Goal: Task Accomplishment & Management: Use online tool/utility

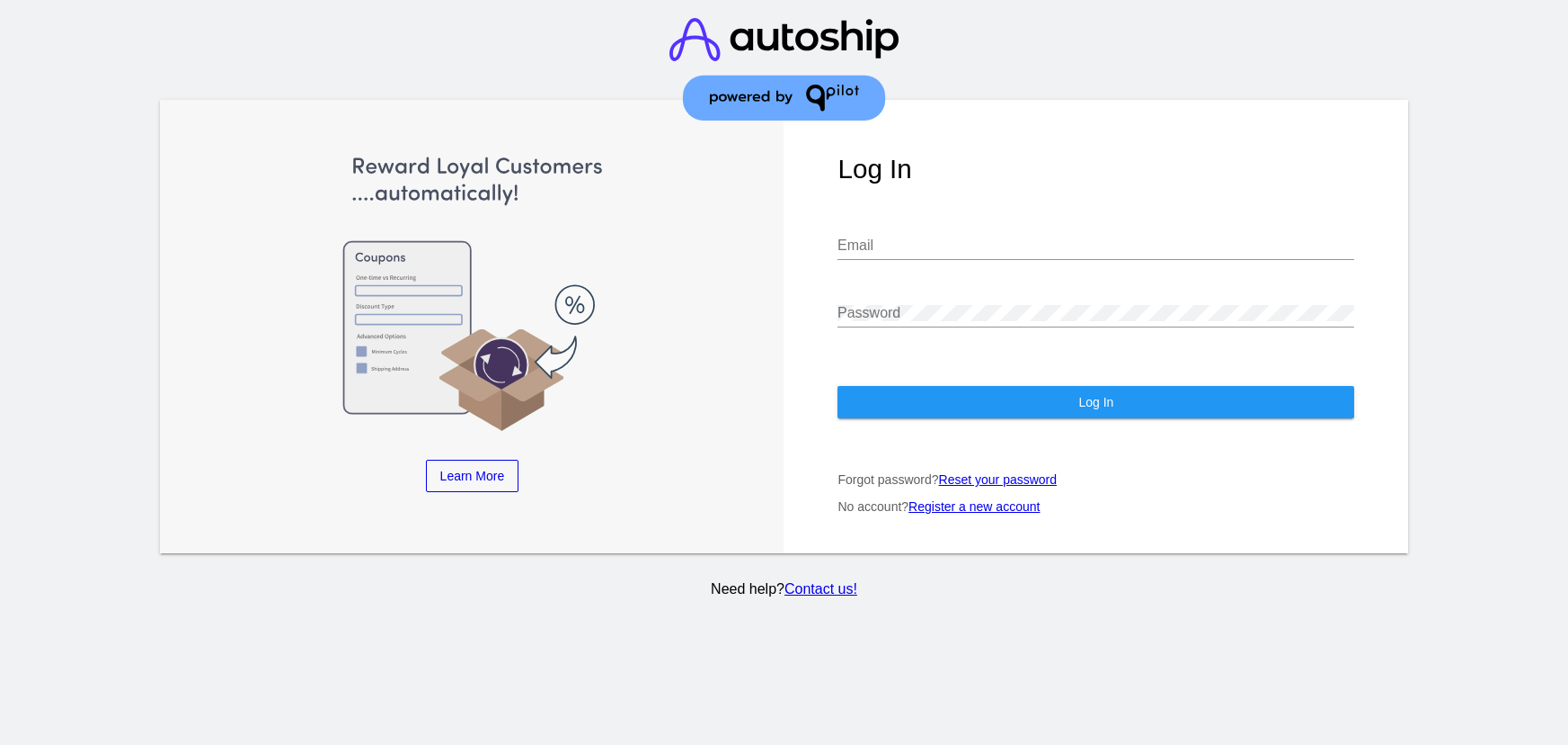
type input "CHLOE22@GMAIL.COM"
click at [1001, 394] on button "Log In" at bounding box center [1096, 402] width 517 height 33
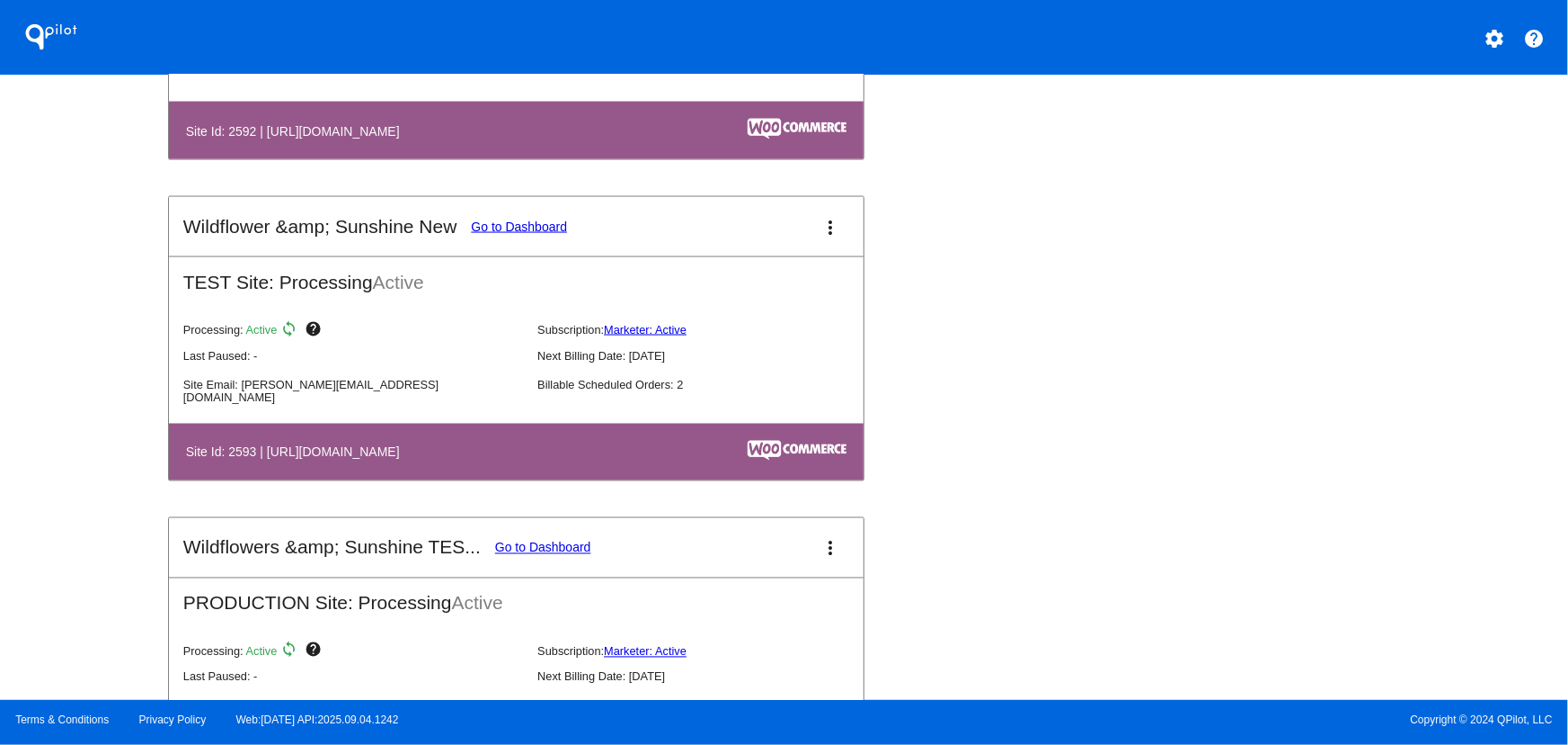
scroll to position [4864, 0]
click at [824, 229] on mat-icon "more_vert" at bounding box center [831, 226] width 21 height 21
click at [733, 237] on span "dashboard" at bounding box center [763, 241] width 68 height 15
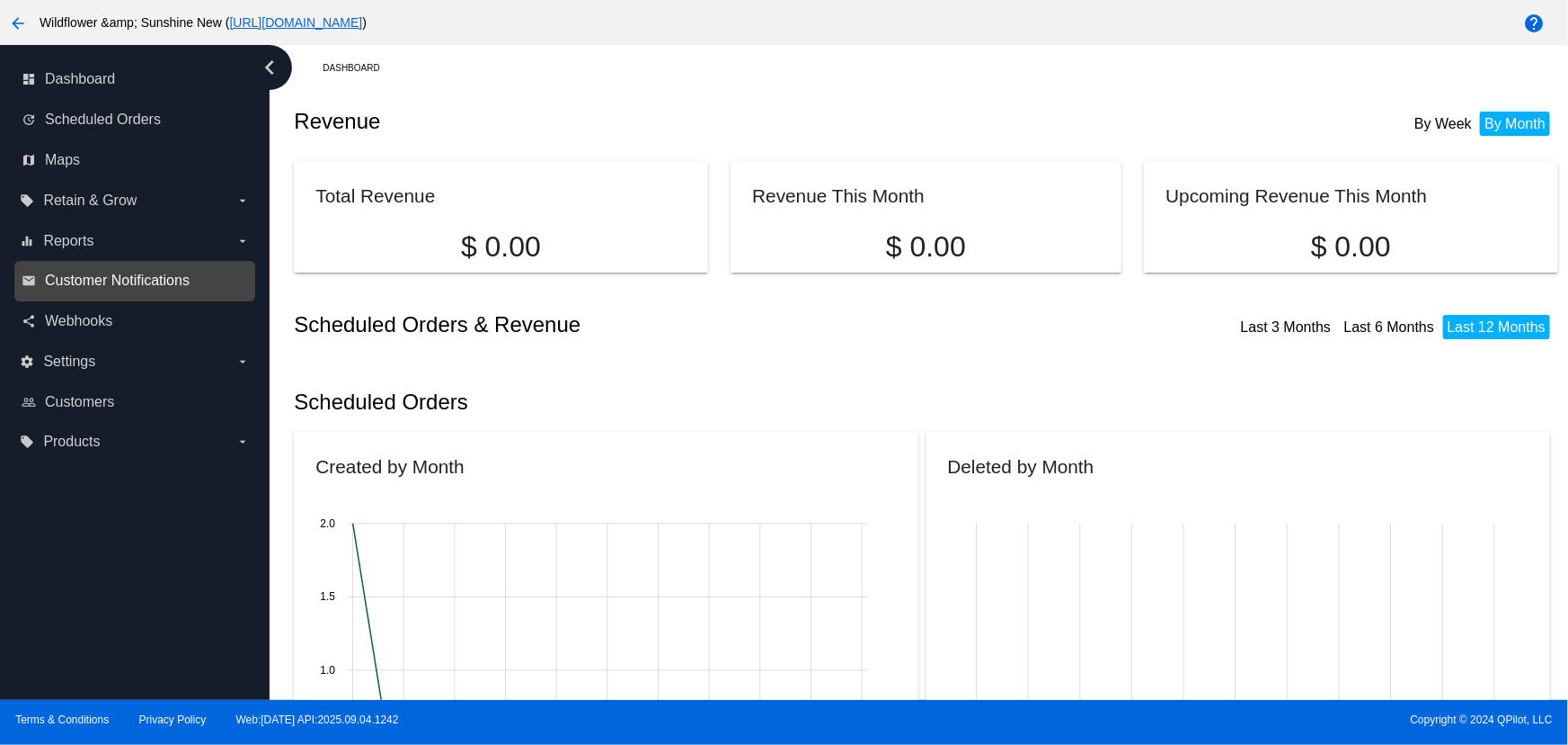
click at [123, 273] on span "Customer Notifications" at bounding box center [118, 280] width 144 height 16
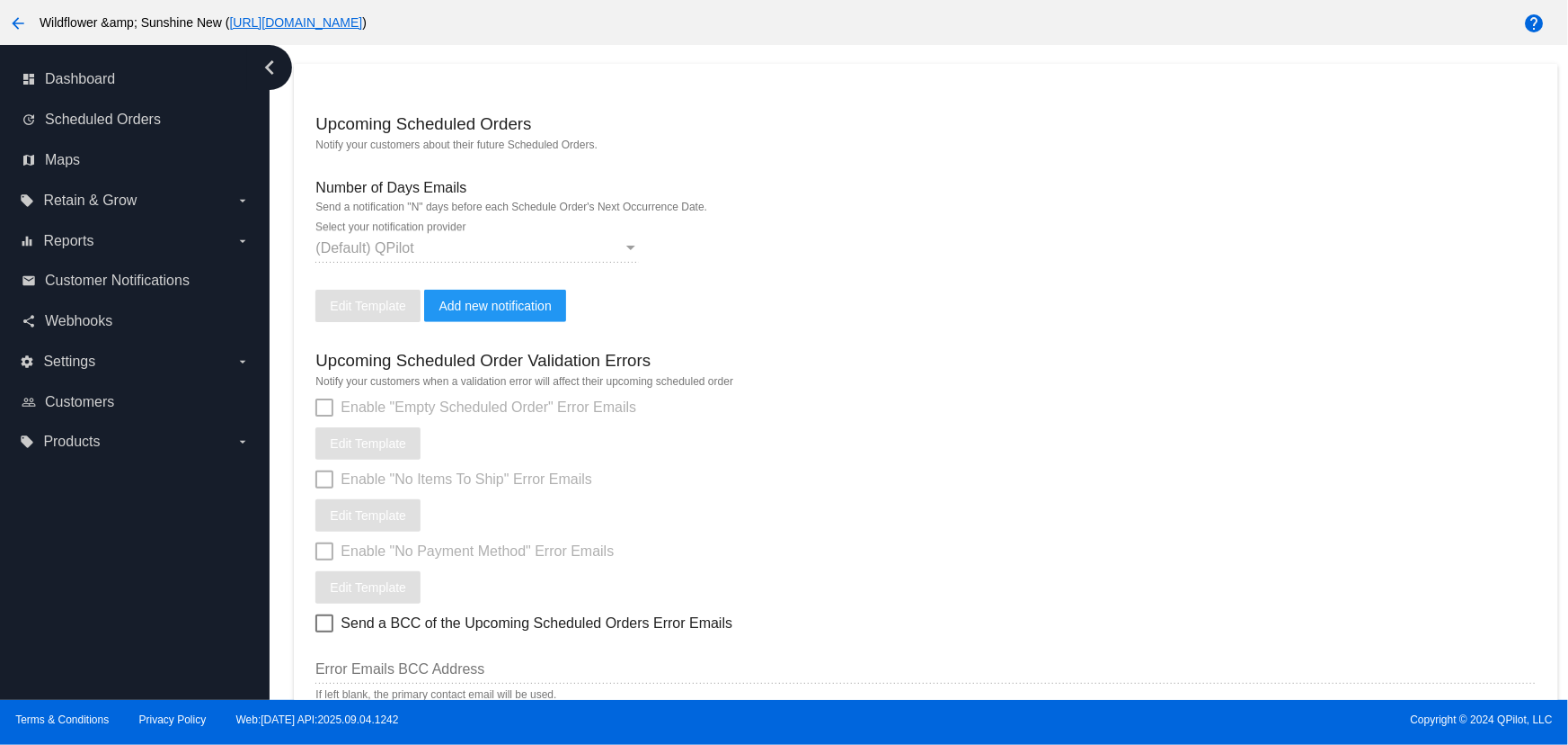
scroll to position [513, 0]
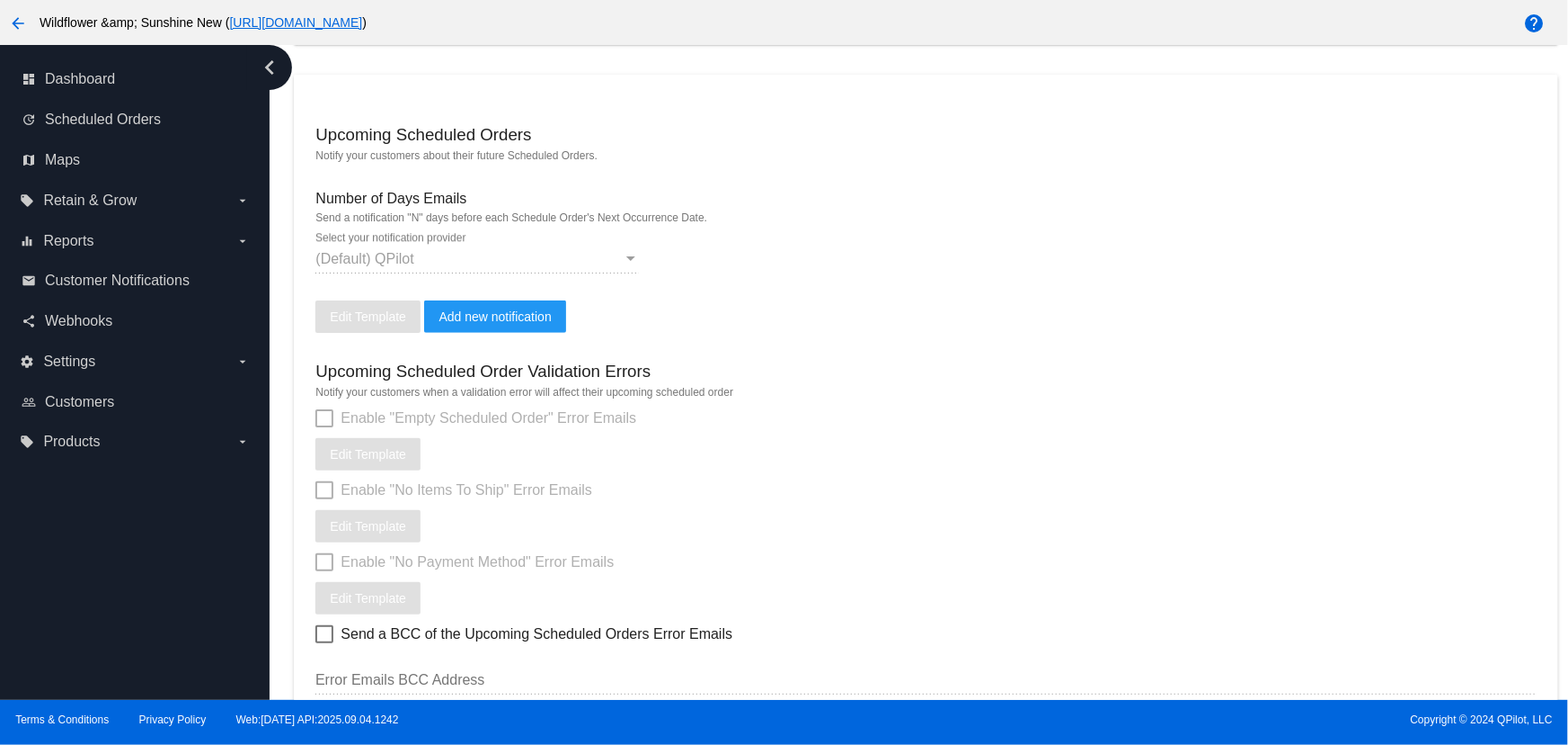
click at [346, 143] on h3 "Upcoming Scheduled Orders" at bounding box center [424, 135] width 216 height 20
click at [404, 370] on h3 "Upcoming Scheduled Order Validation Errors" at bounding box center [483, 371] width 335 height 20
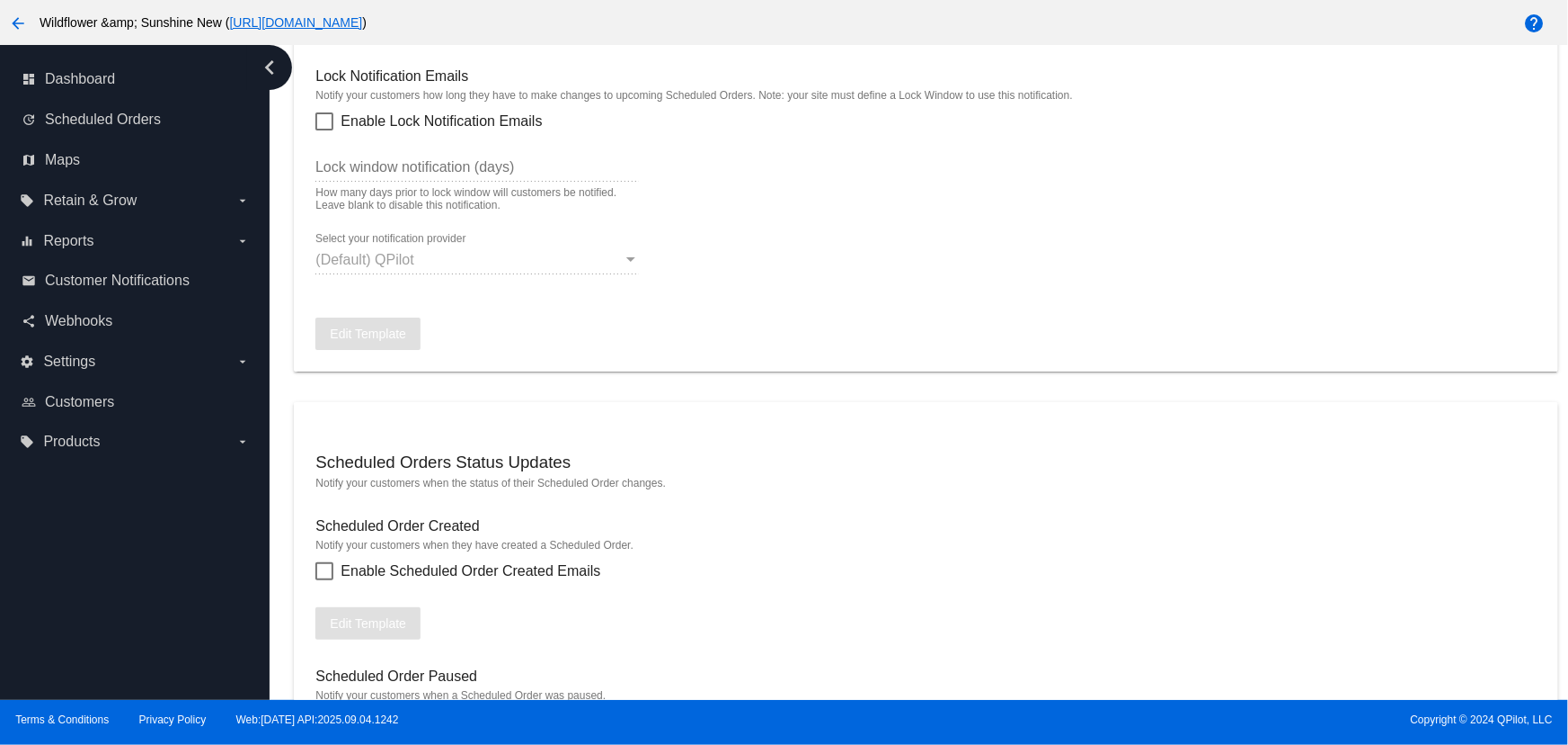
scroll to position [1262, 0]
click at [968, 499] on mat-card "Scheduled Orders Status Updates Notify your customers when the status of their …" at bounding box center [926, 678] width 1264 height 559
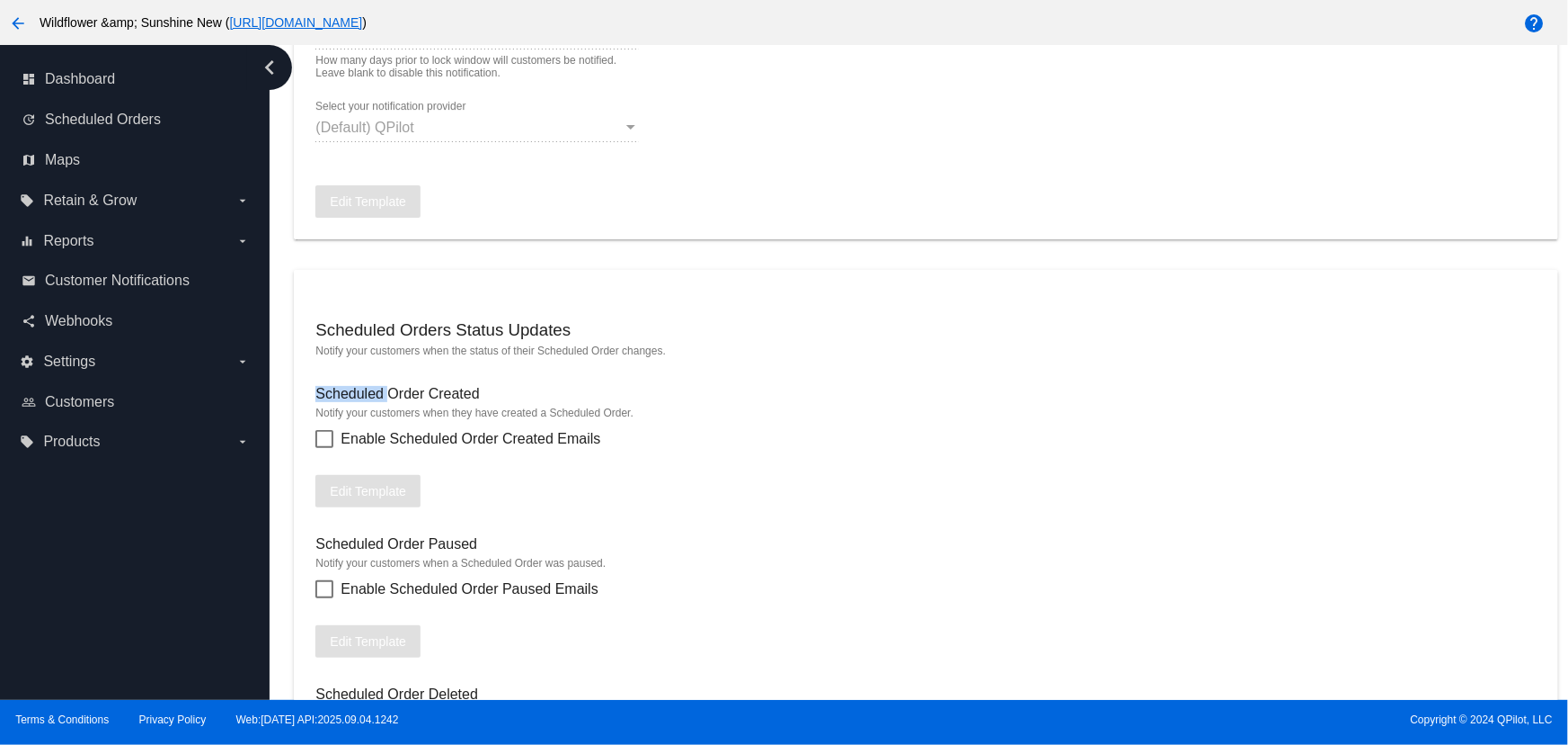
scroll to position [1423, 0]
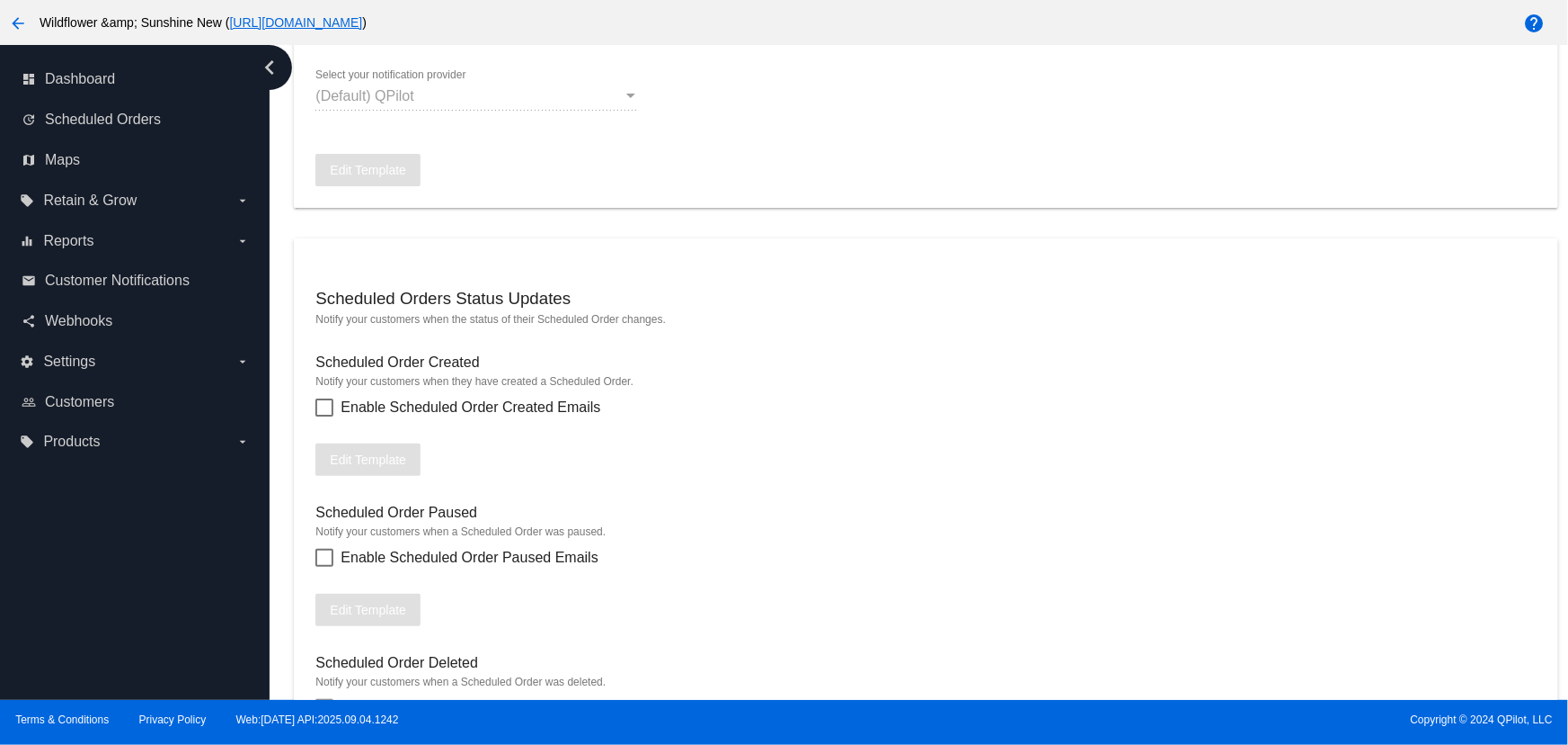
click at [559, 375] on div "Scheduled Order Created" at bounding box center [926, 364] width 1220 height 20
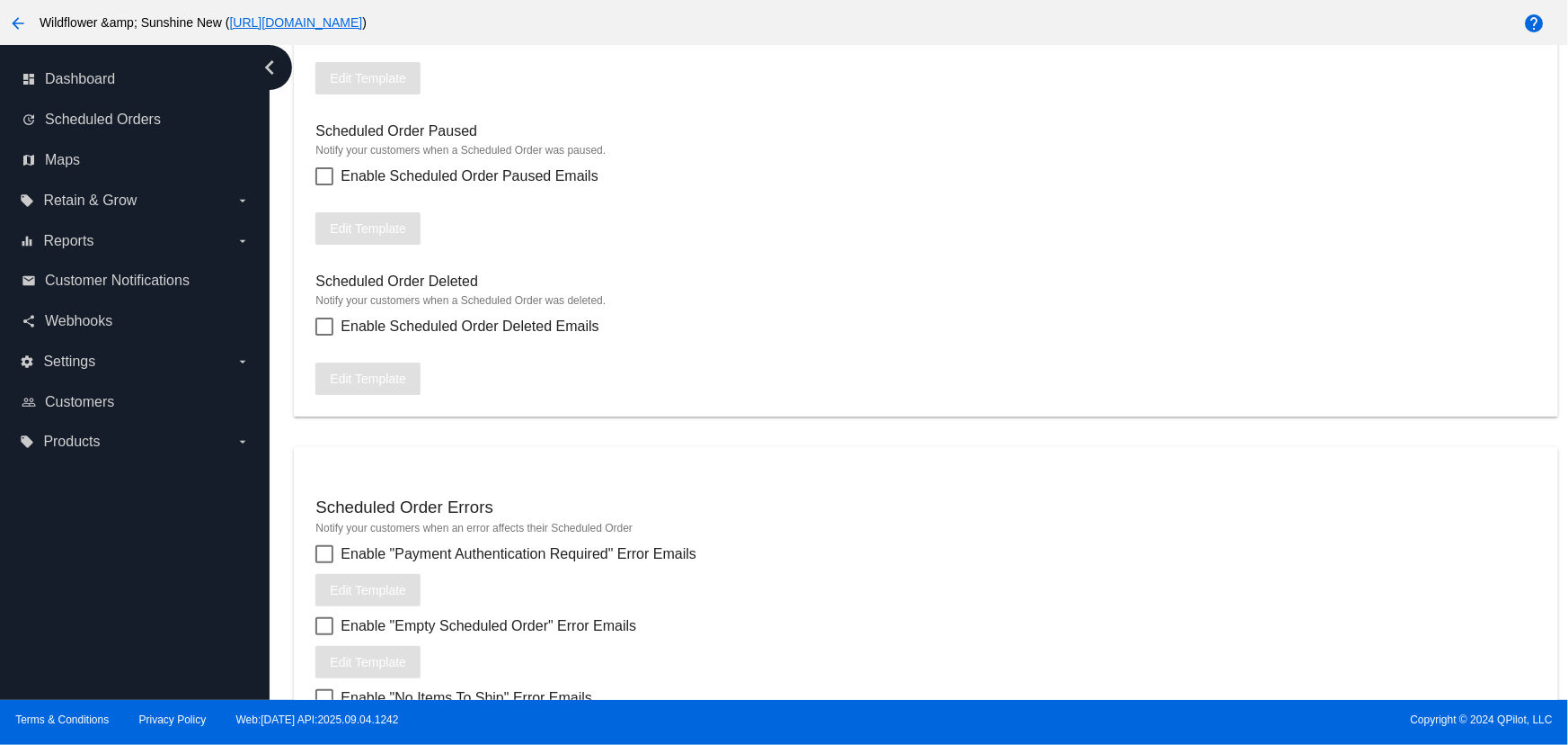
scroll to position [1808, 0]
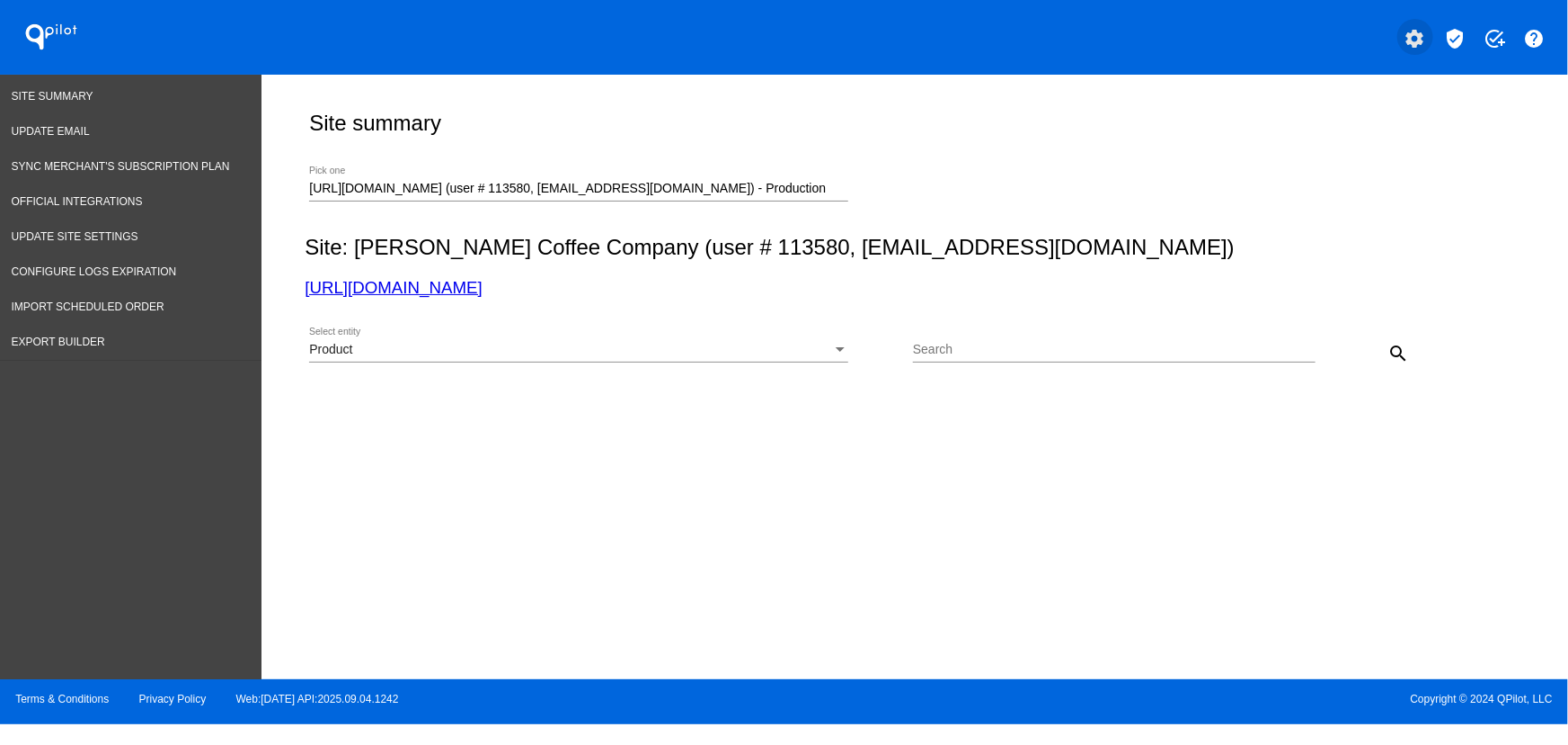
click at [1422, 48] on button "settings" at bounding box center [1415, 37] width 36 height 36
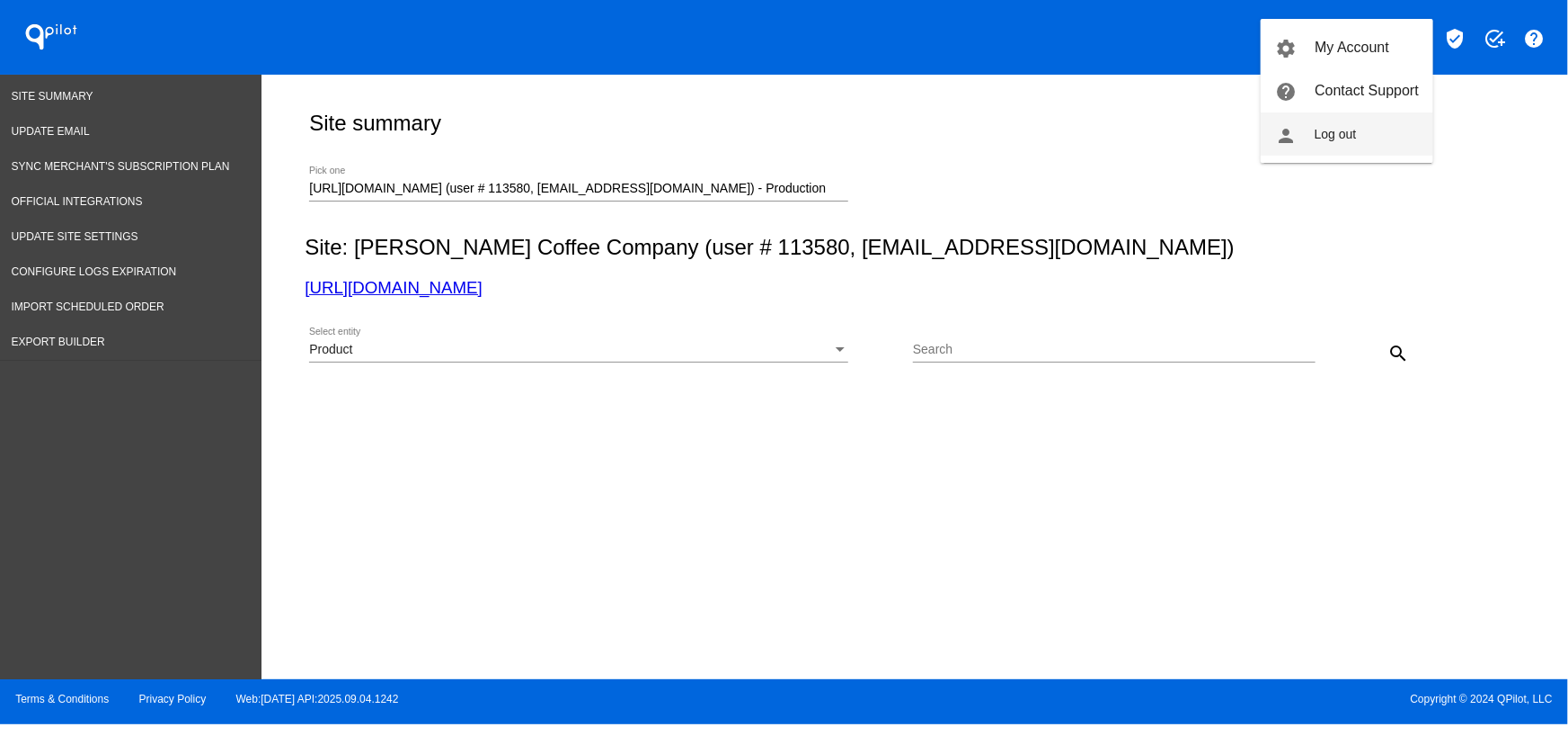
click at [1339, 138] on span "Log out" at bounding box center [1336, 134] width 42 height 14
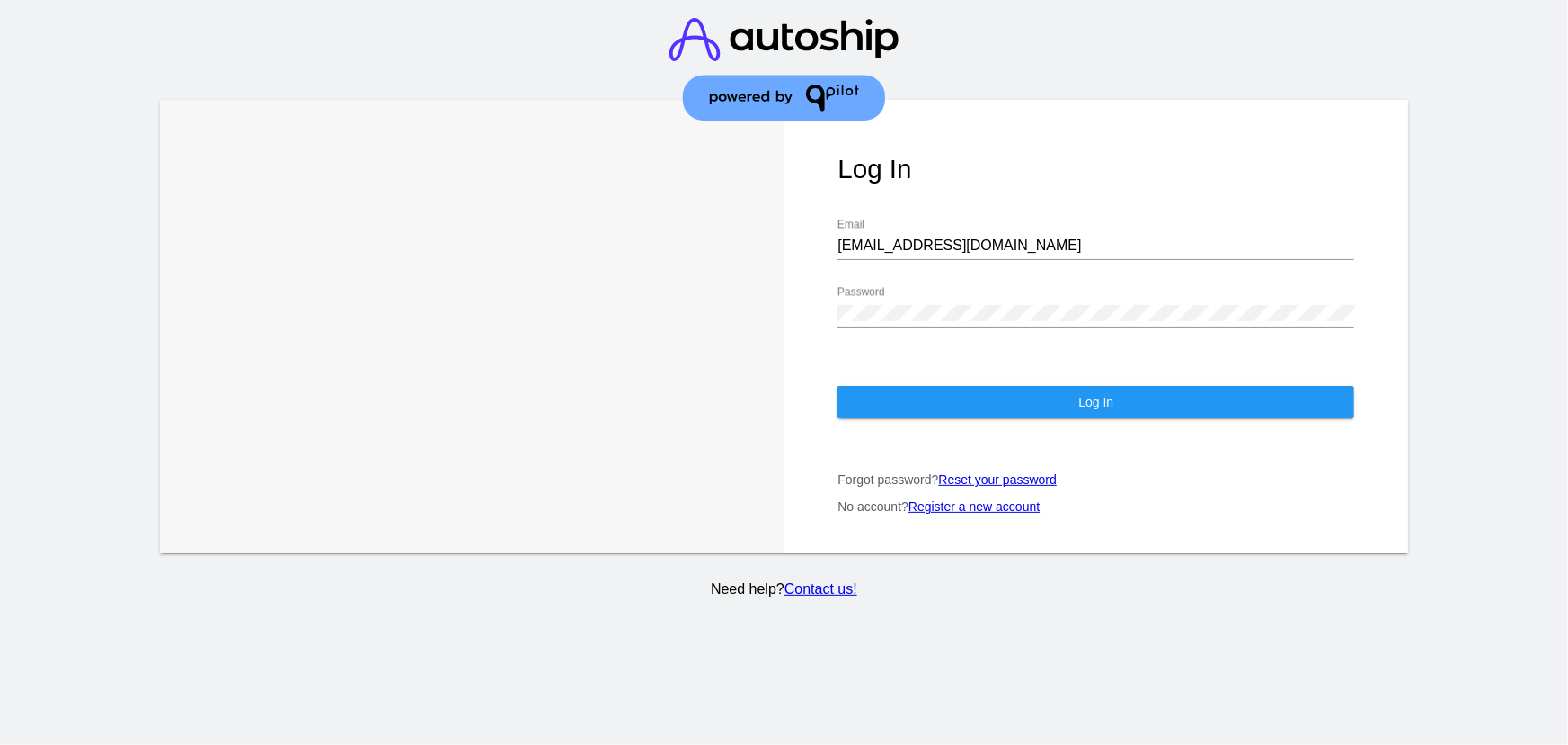
click at [981, 237] on div "CHLOE22@GMAIL.COM Email" at bounding box center [1096, 240] width 517 height 40
click at [963, 237] on input "CHLOE22@GMAIL.COM" at bounding box center [1096, 245] width 517 height 16
type input "support@patternsinthecloud.com"
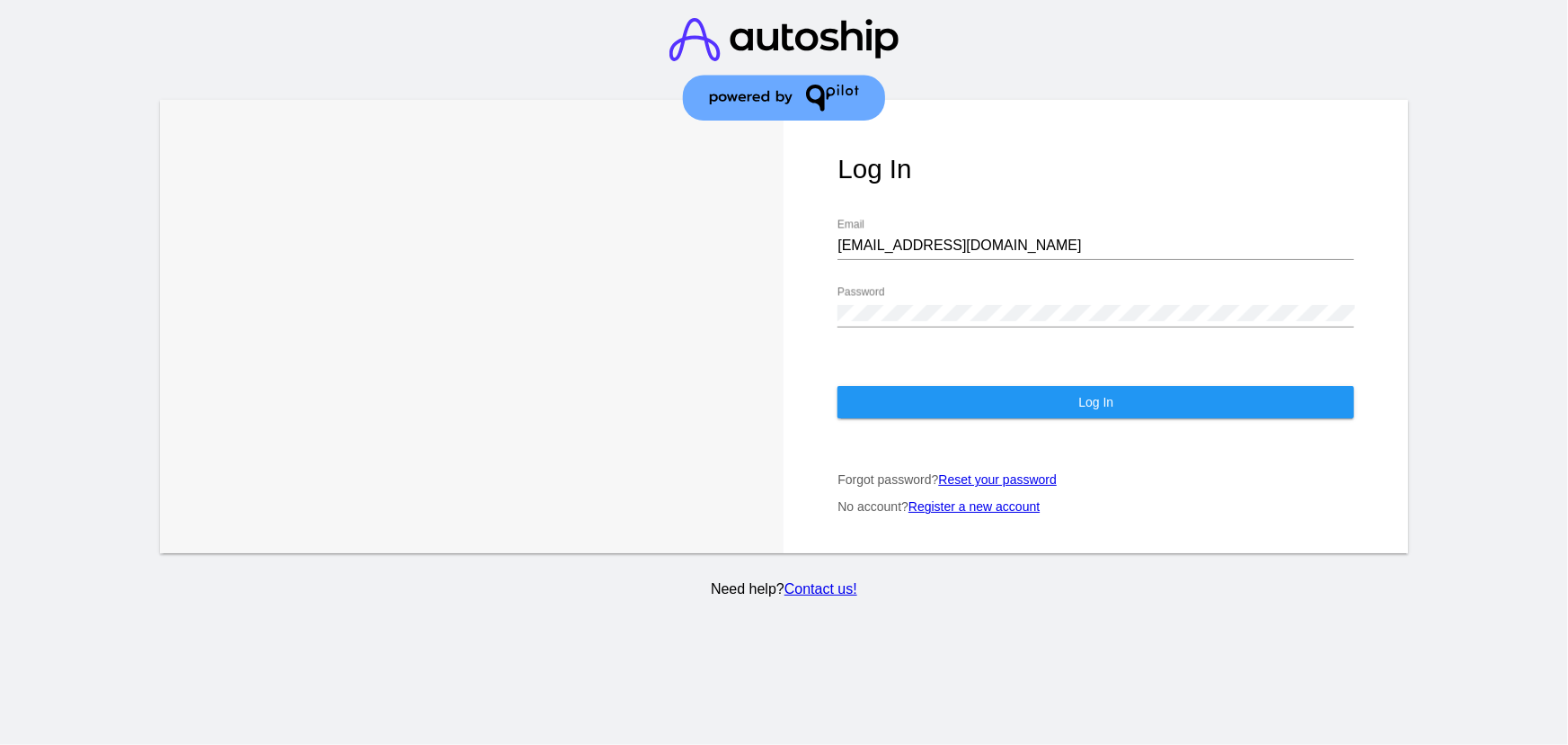
click at [963, 305] on div "Password" at bounding box center [1096, 307] width 517 height 40
click at [922, 387] on button "Log In" at bounding box center [1096, 402] width 517 height 33
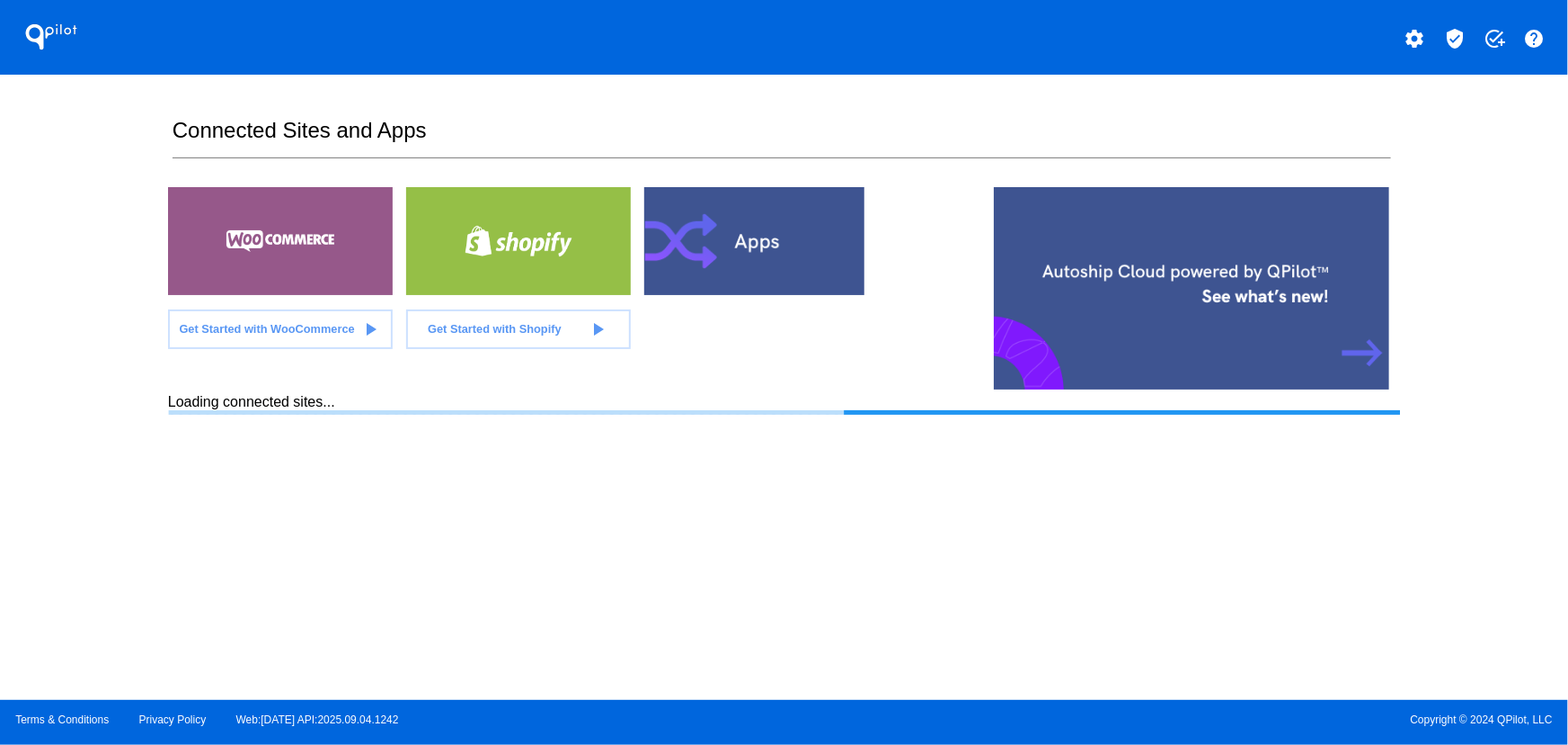
click at [1454, 36] on mat-icon "verified_user" at bounding box center [1455, 39] width 21 height 21
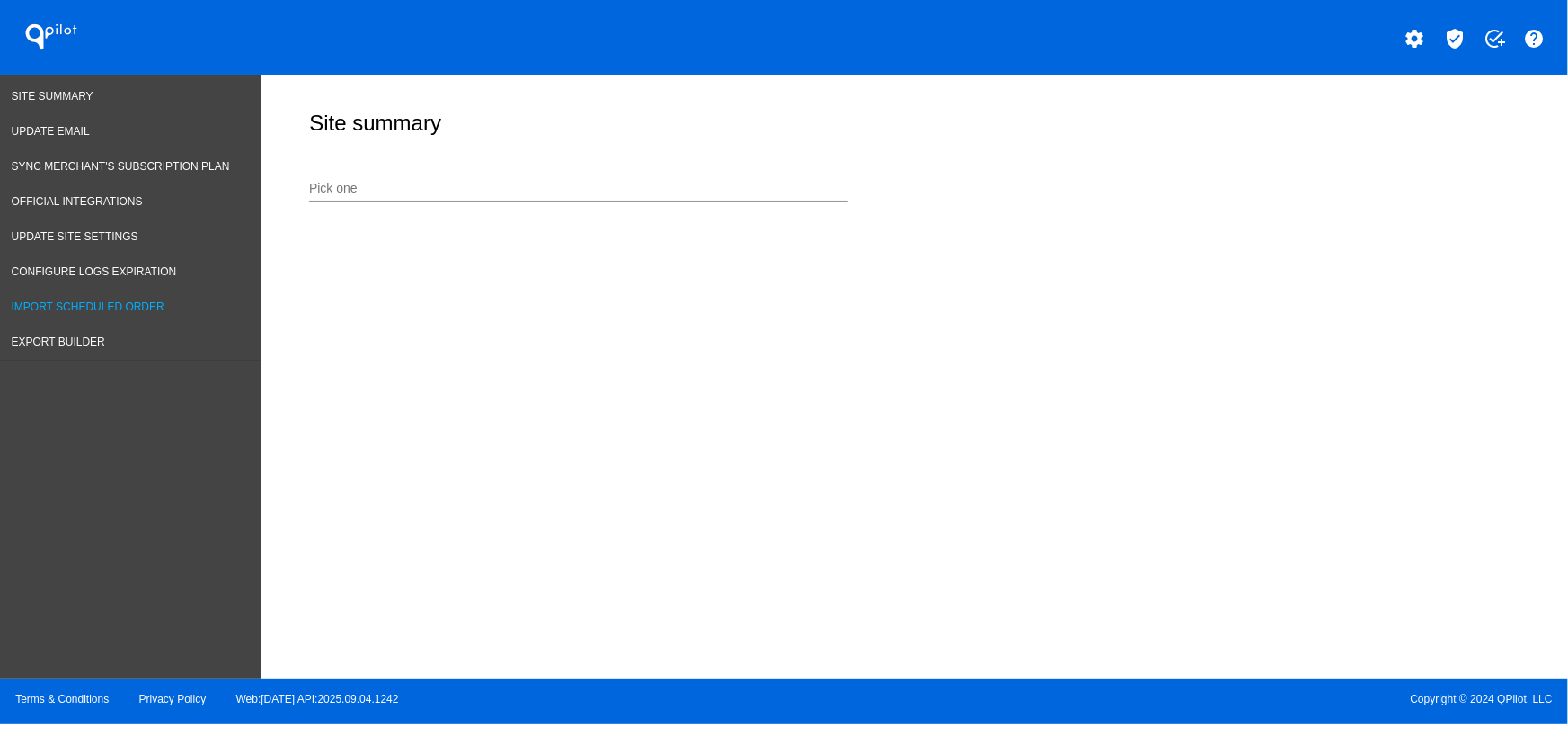
click at [104, 311] on link "Import Scheduled Order" at bounding box center [131, 307] width 262 height 35
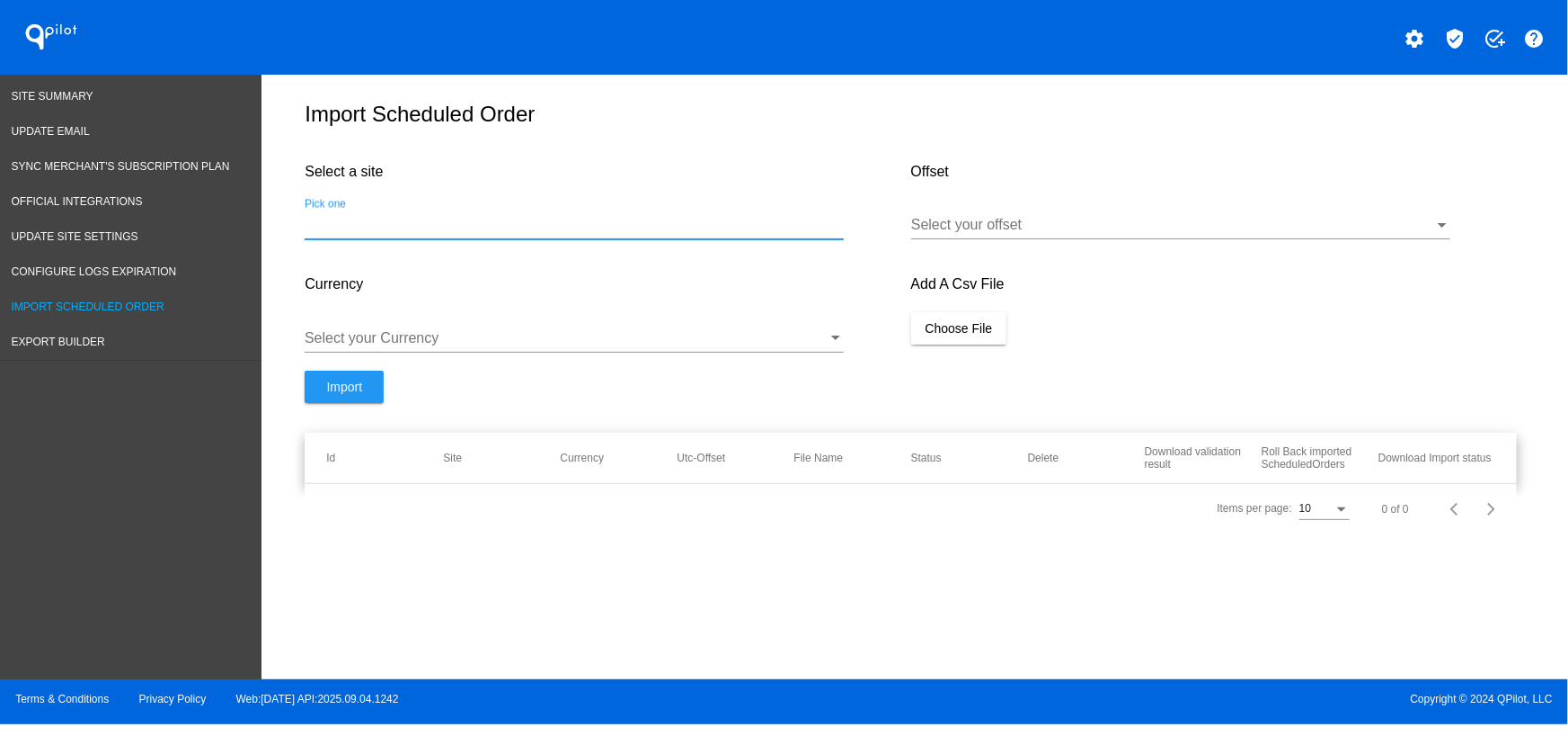
click at [399, 229] on input "Pick one" at bounding box center [574, 225] width 539 height 16
drag, startPoint x: 356, startPoint y: 238, endPoint x: 257, endPoint y: 229, distance: 99.4
click at [258, 229] on div "Site Summary Update Email Sync Merchant's Subscription Plan Official Integratio…" at bounding box center [784, 376] width 1568 height 604
click at [356, 233] on input "tillmans" at bounding box center [574, 225] width 539 height 16
type input "tillman"
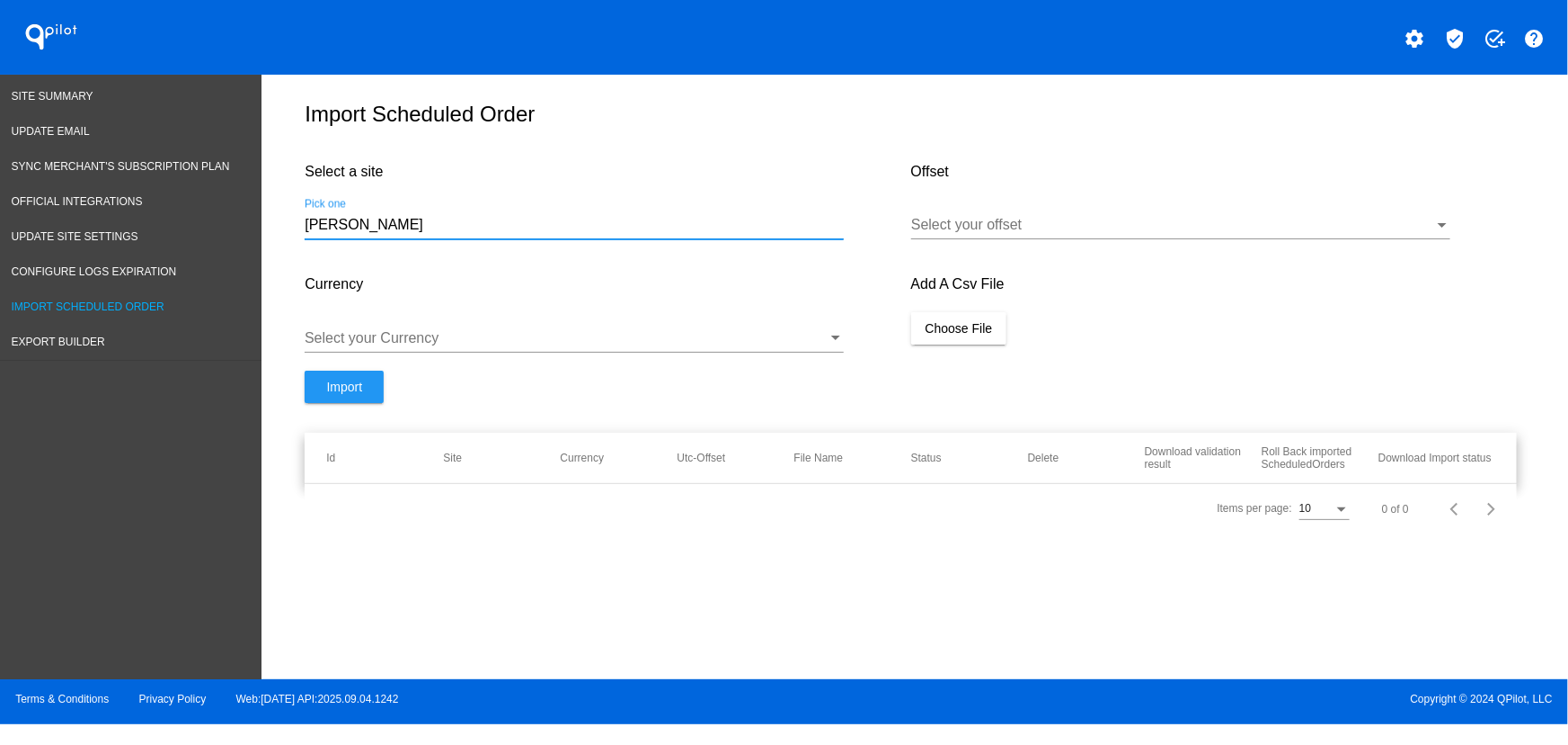
click at [292, 237] on div "Import Scheduled Order Select a site tillman Pick one Offset Select your offset…" at bounding box center [915, 372] width 1307 height 596
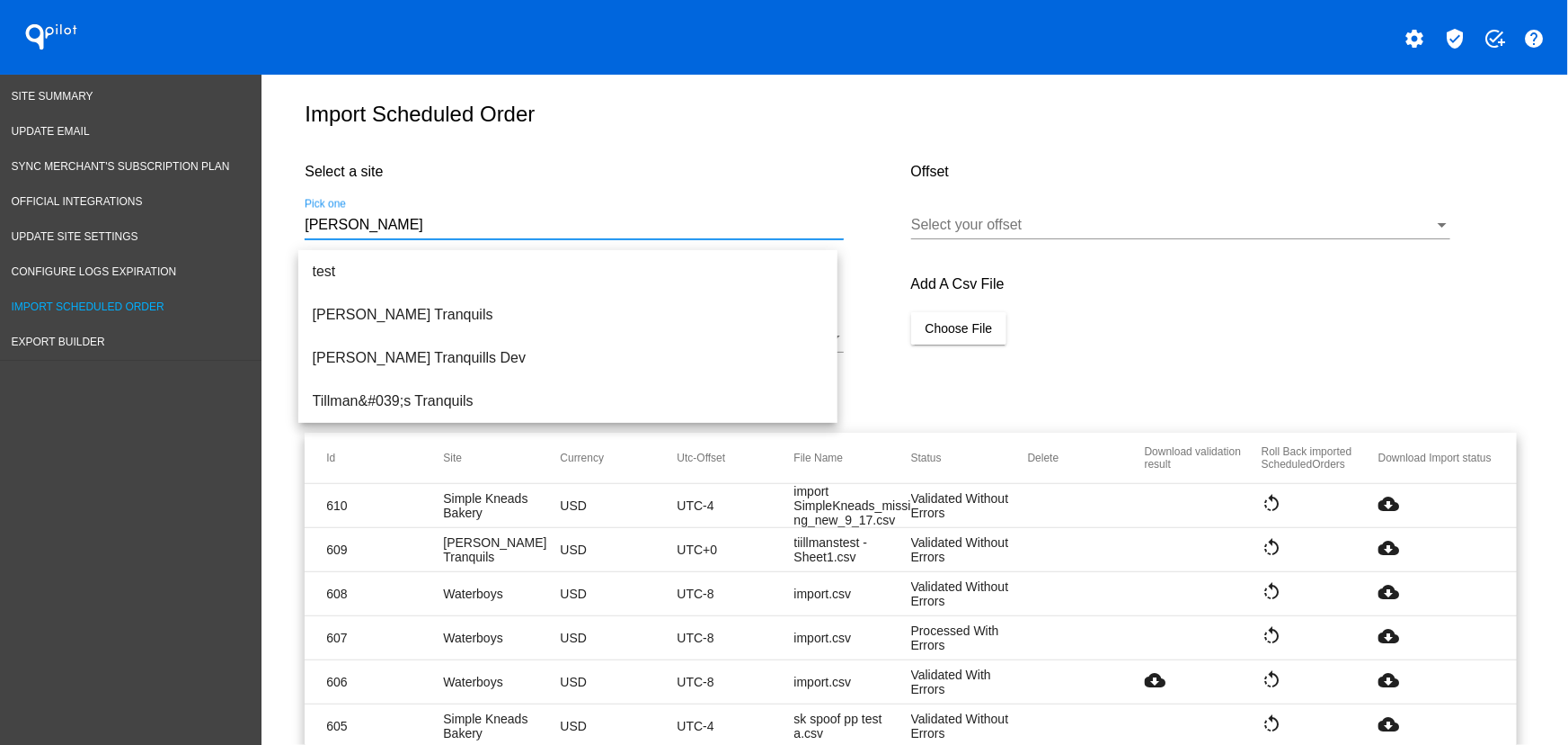
click at [553, 171] on div "Select a site tillma Pick one" at bounding box center [607, 201] width 606 height 114
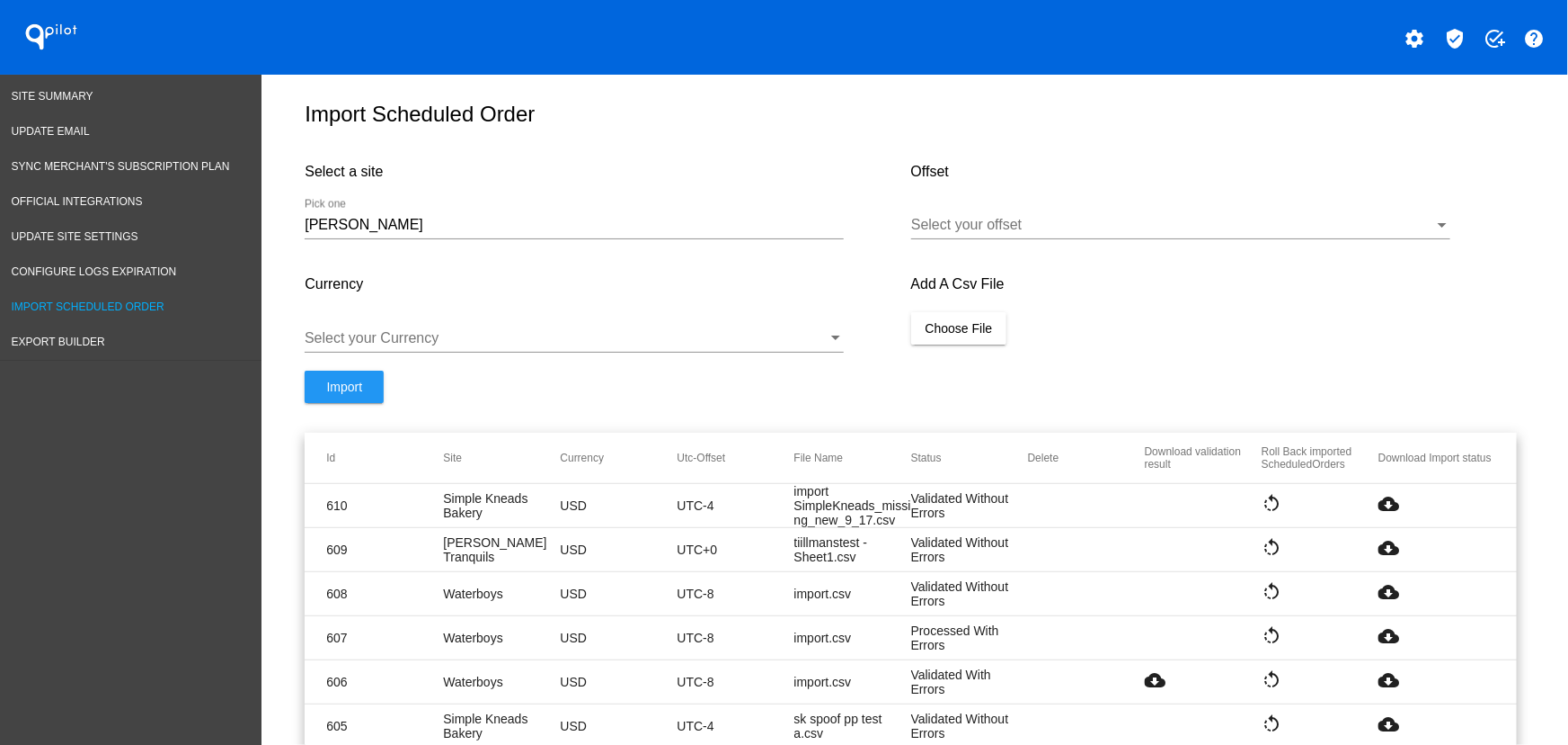
click at [458, 233] on input "tillma" at bounding box center [574, 225] width 539 height 16
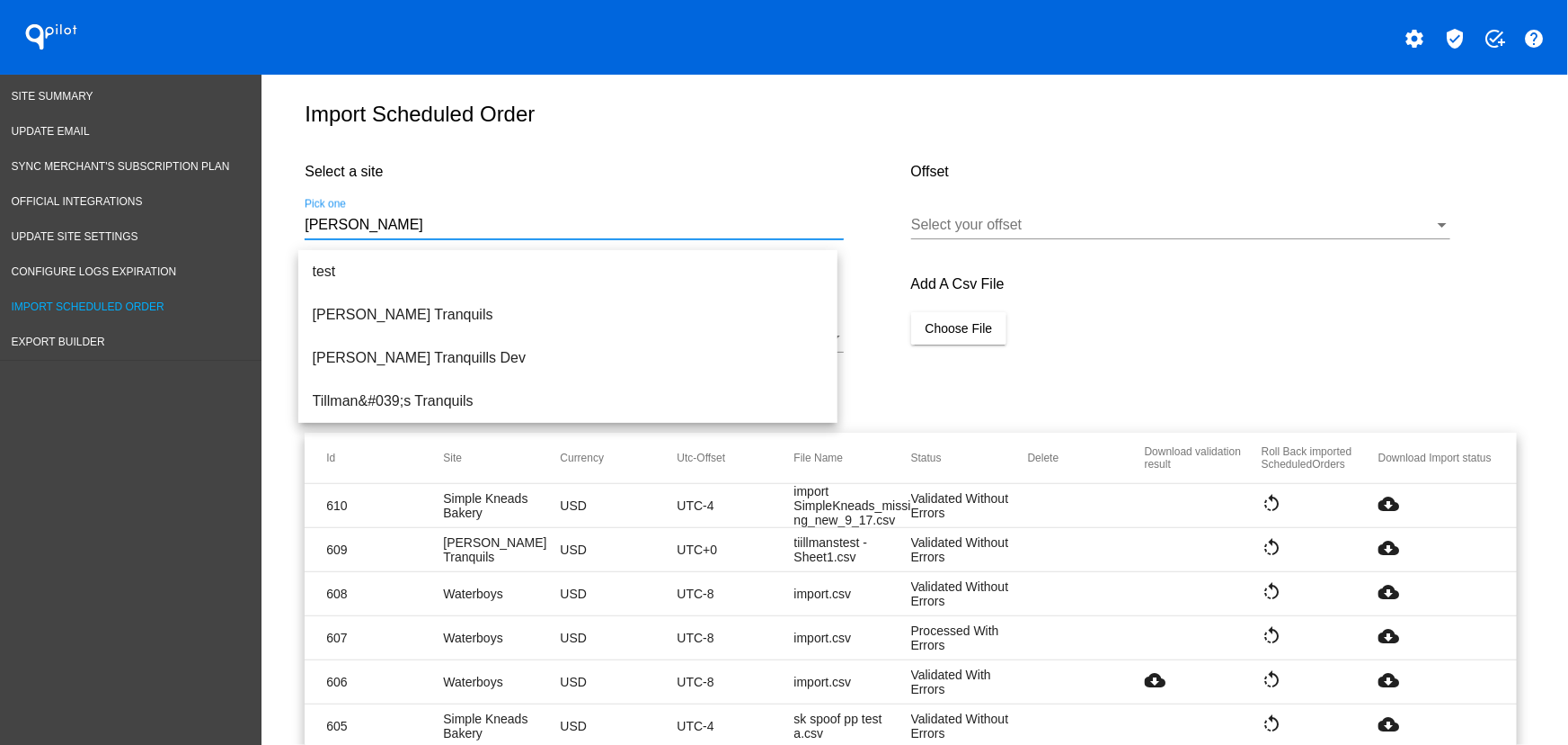
paste input "https://fht2jt-8m.myshopify.com"
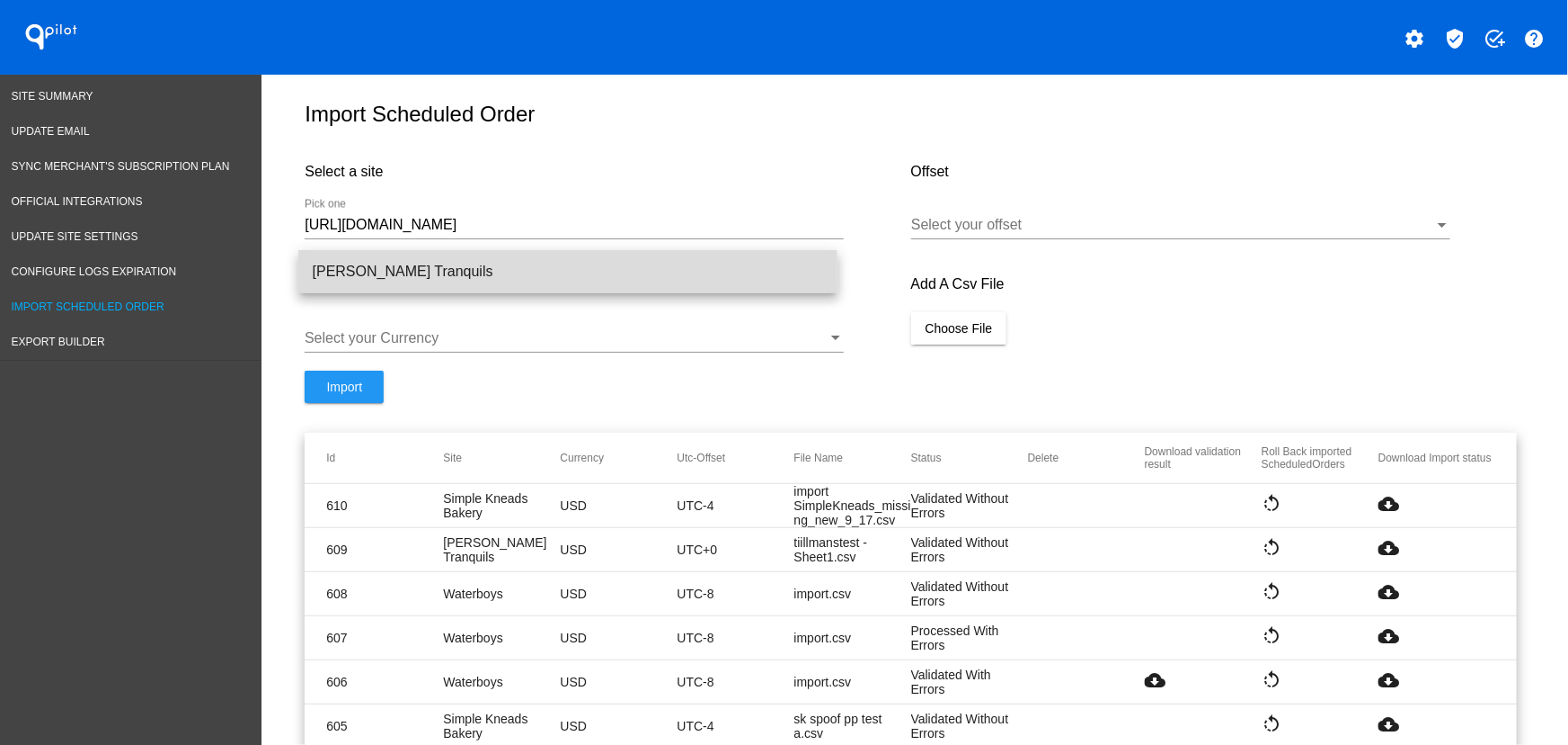
click at [435, 278] on span "[PERSON_NAME] Tranquils" at bounding box center [568, 271] width 510 height 43
type input "[PERSON_NAME] Tranquils"
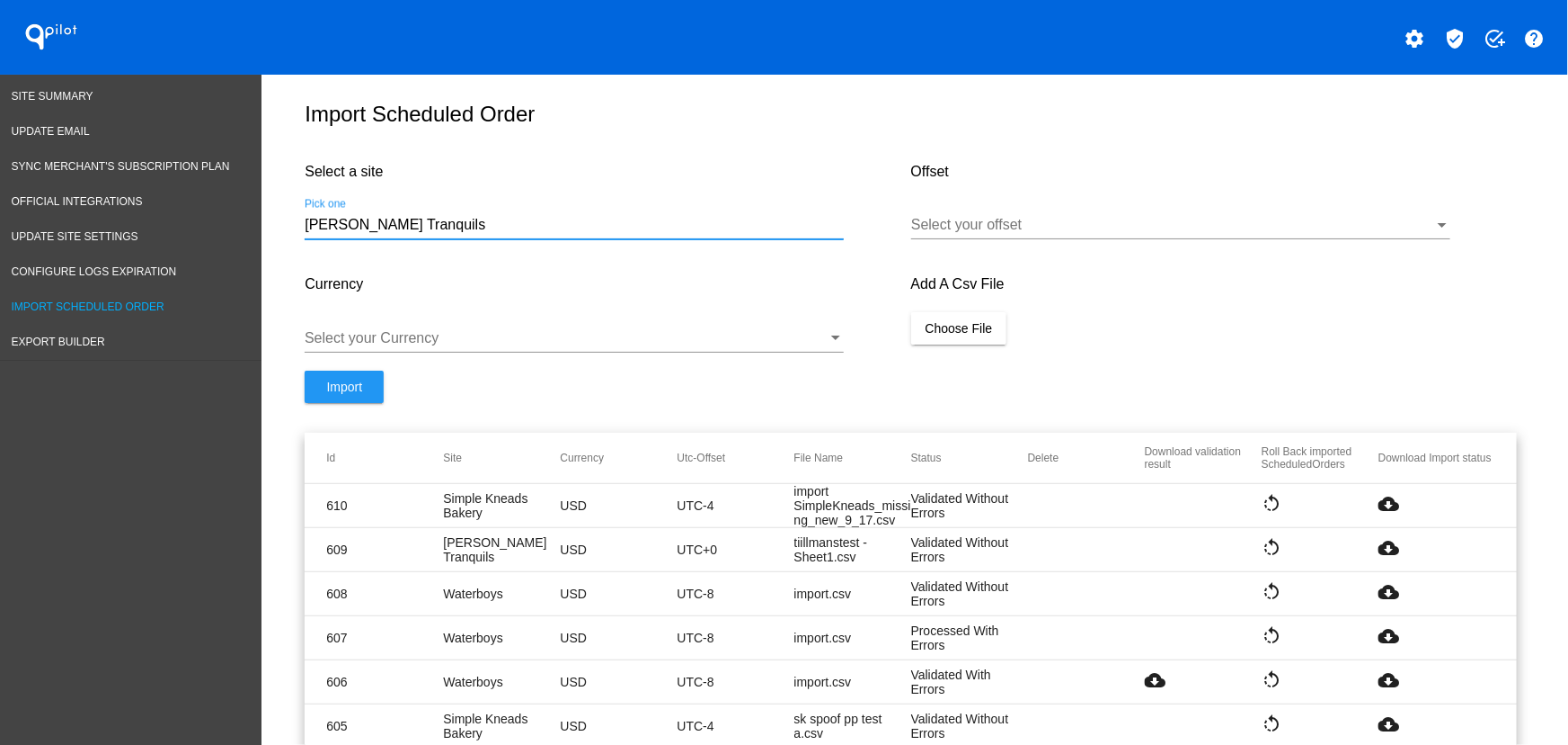
click at [1019, 233] on div at bounding box center [1172, 225] width 523 height 16
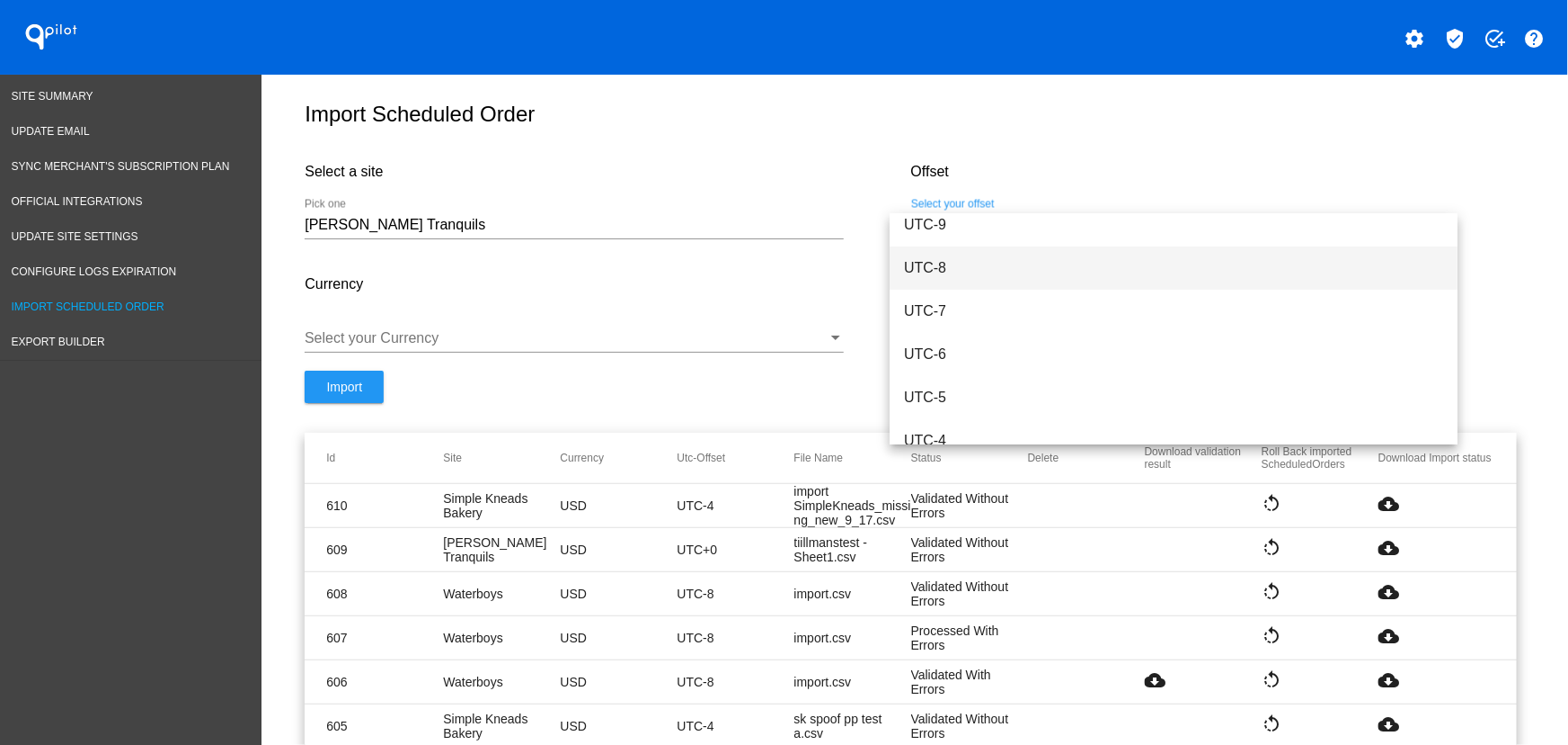
scroll to position [143, 0]
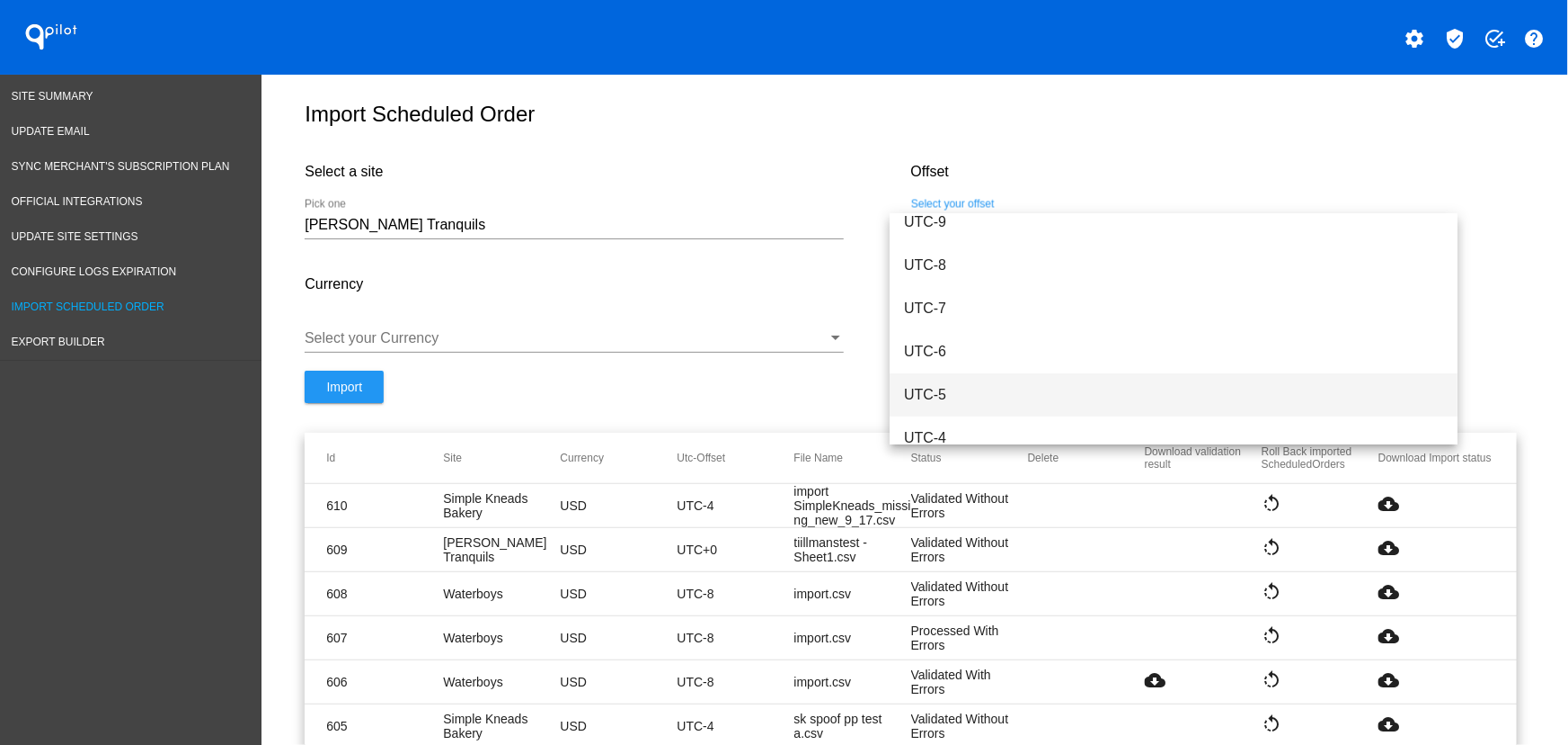
click at [954, 393] on span "UTC-5" at bounding box center [1174, 394] width 539 height 43
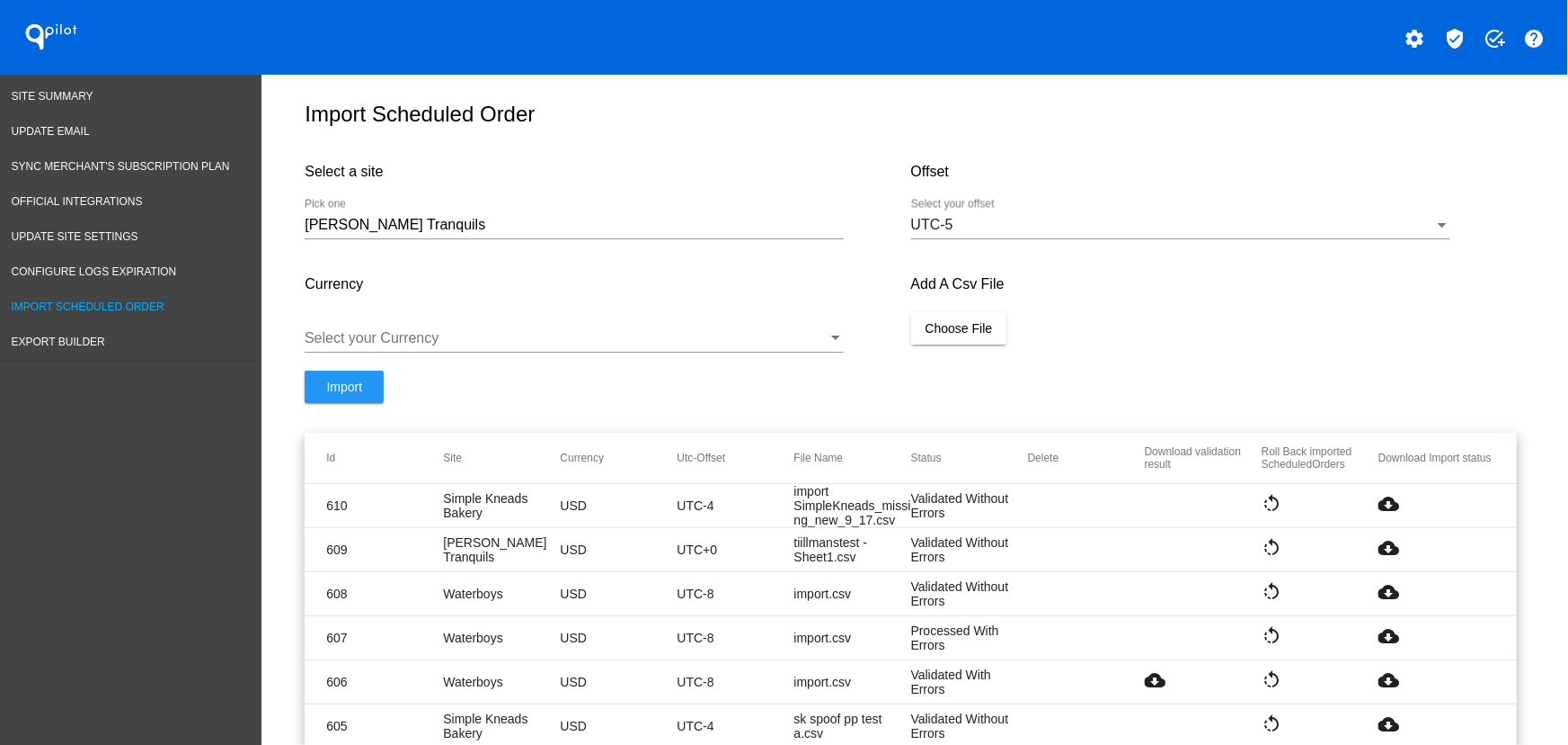
click at [443, 336] on div "Select your Currency" at bounding box center [574, 333] width 539 height 40
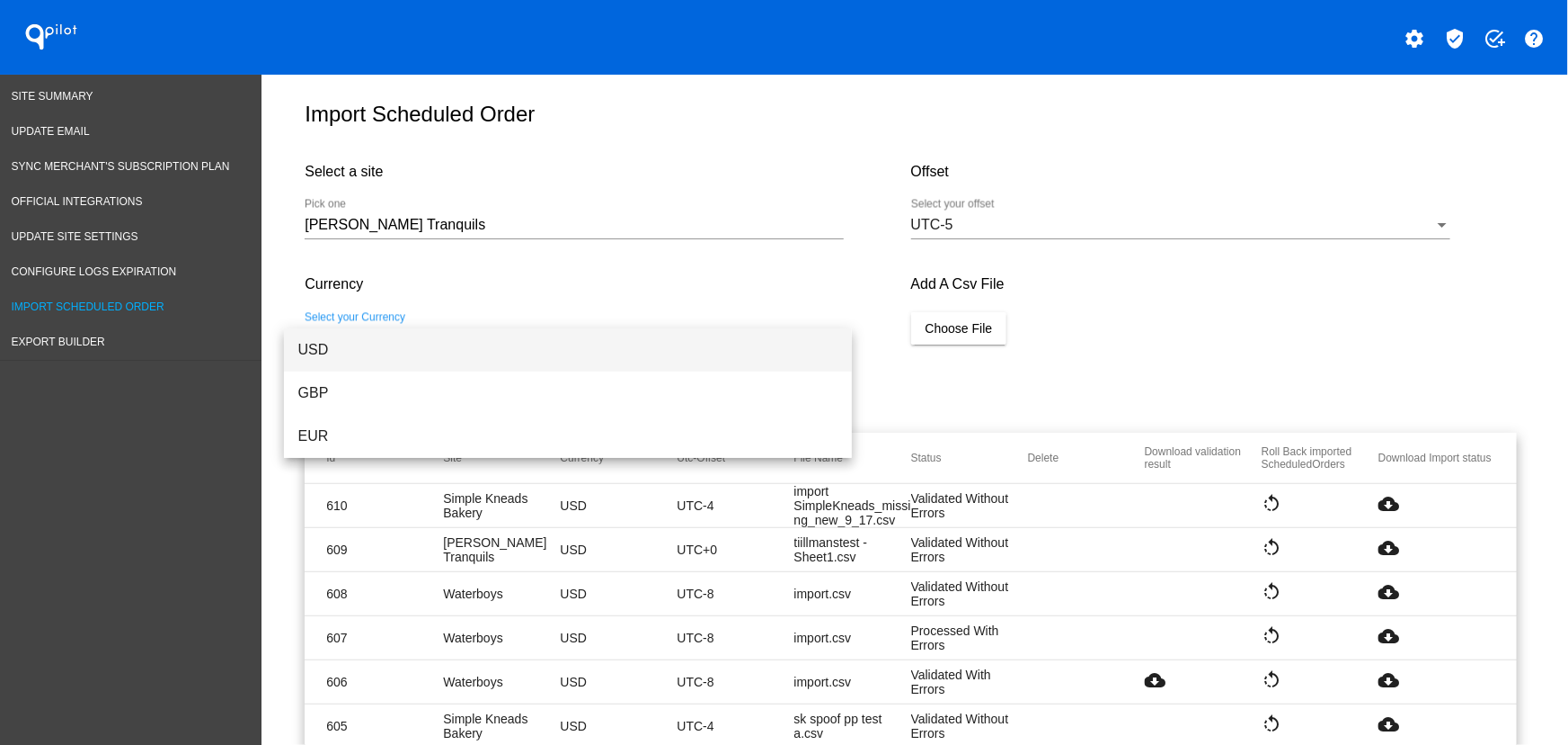
click at [344, 348] on span "USD" at bounding box center [568, 350] width 539 height 43
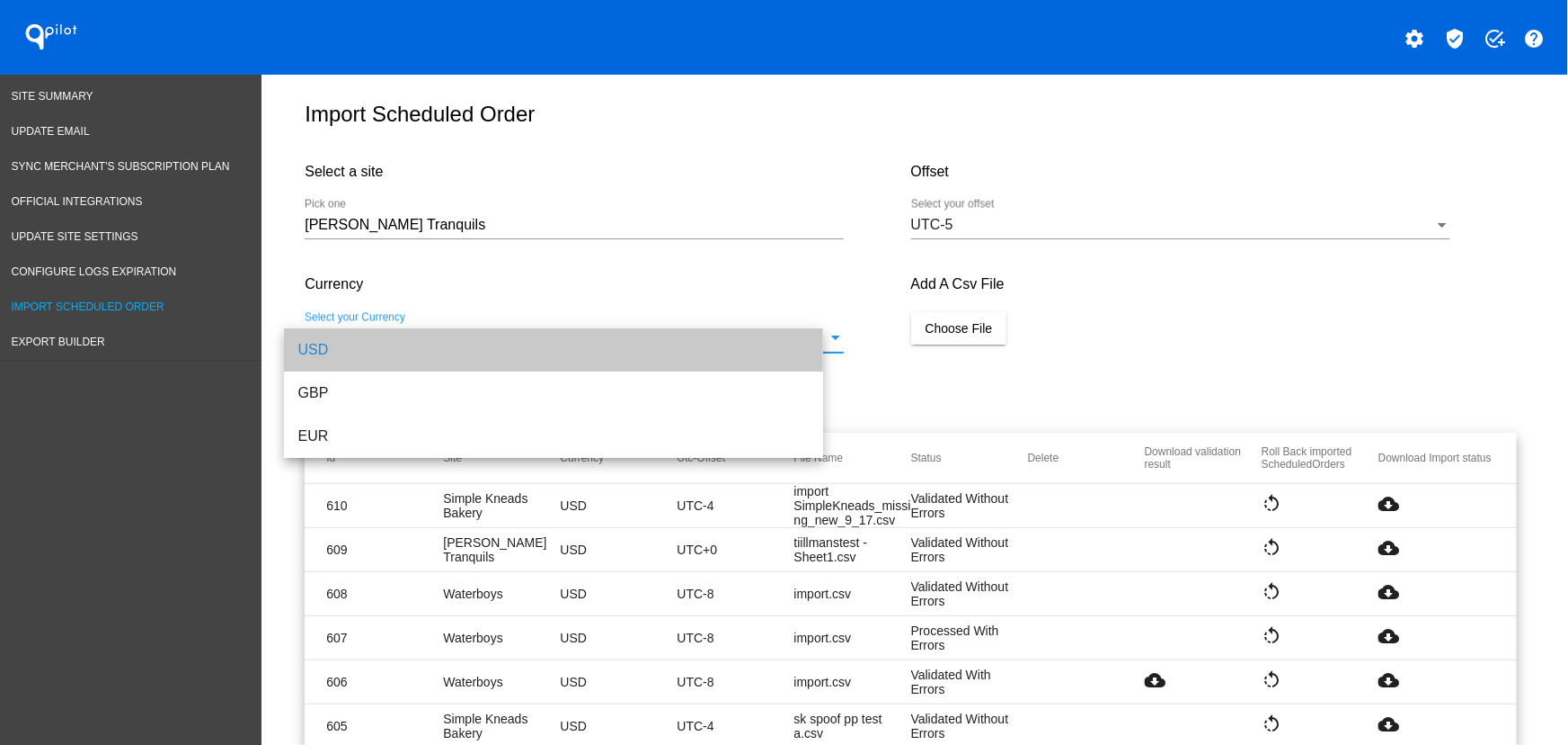
click at [926, 335] on span "Choose File" at bounding box center [959, 328] width 67 height 14
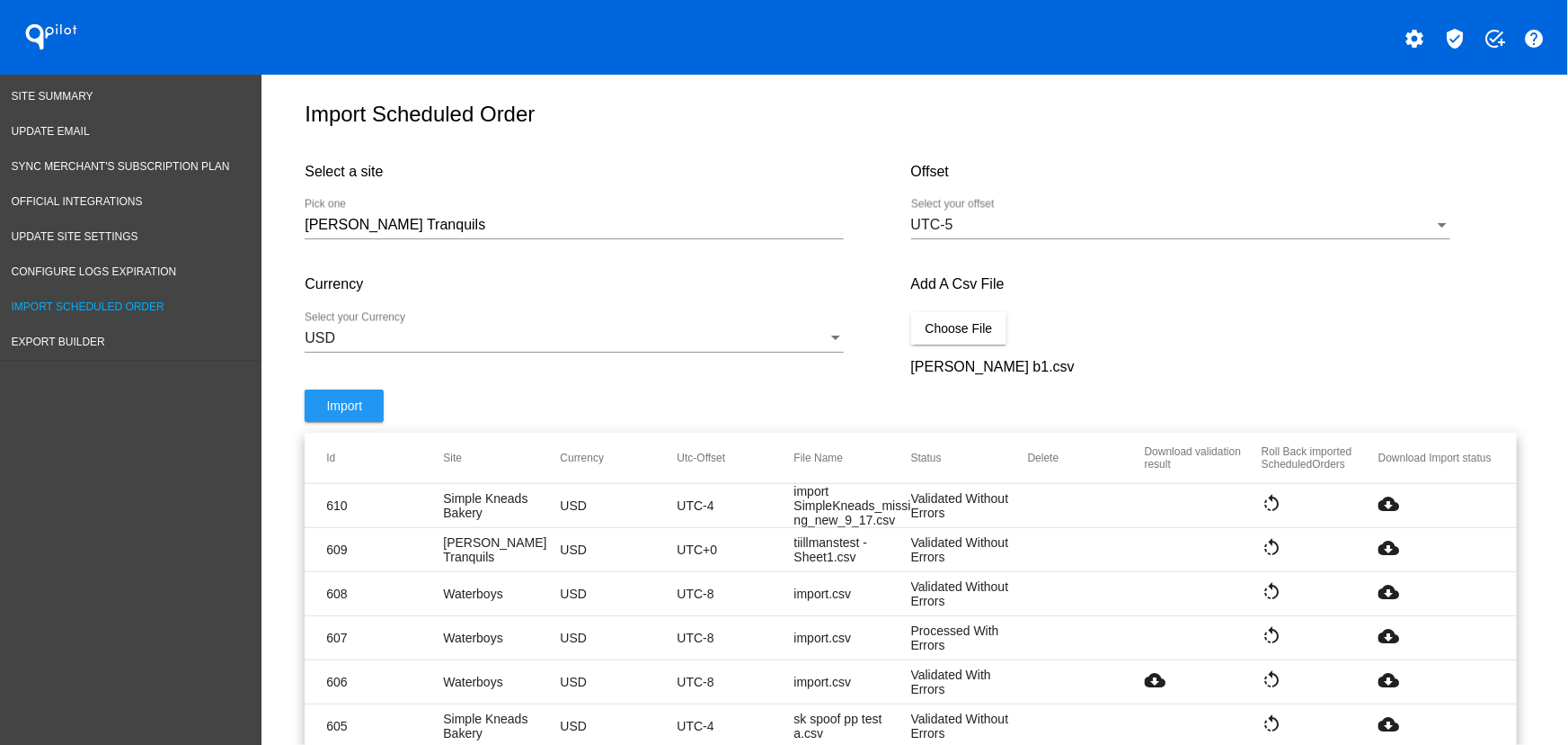
click at [1370, 516] on mat-cell "rotate_left" at bounding box center [1320, 504] width 117 height 24
click at [1379, 515] on mat-icon "cloud_download" at bounding box center [1390, 503] width 21 height 21
click at [1016, 239] on div "UTC-5 Select your offset" at bounding box center [1181, 219] width 539 height 40
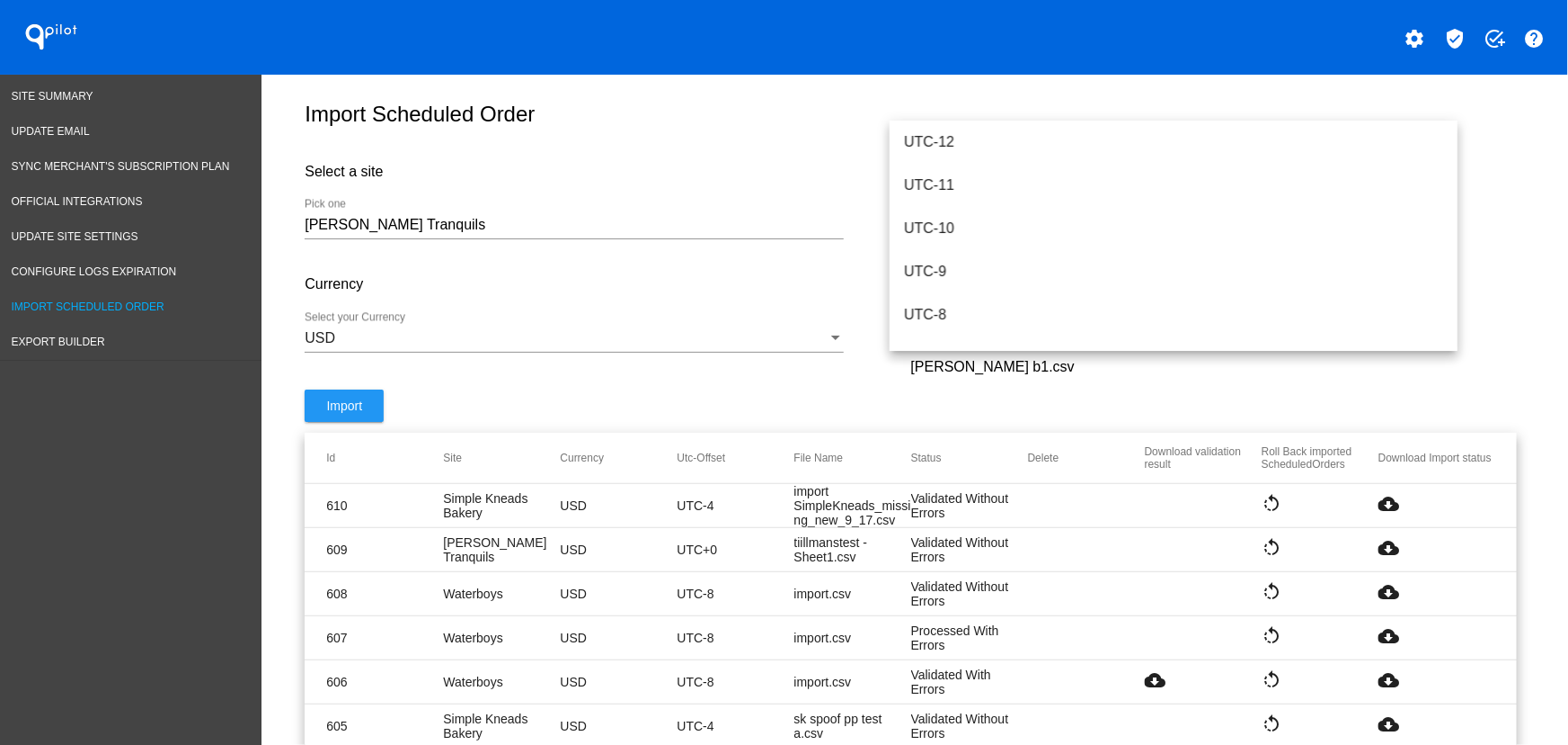
scroll to position [208, 0]
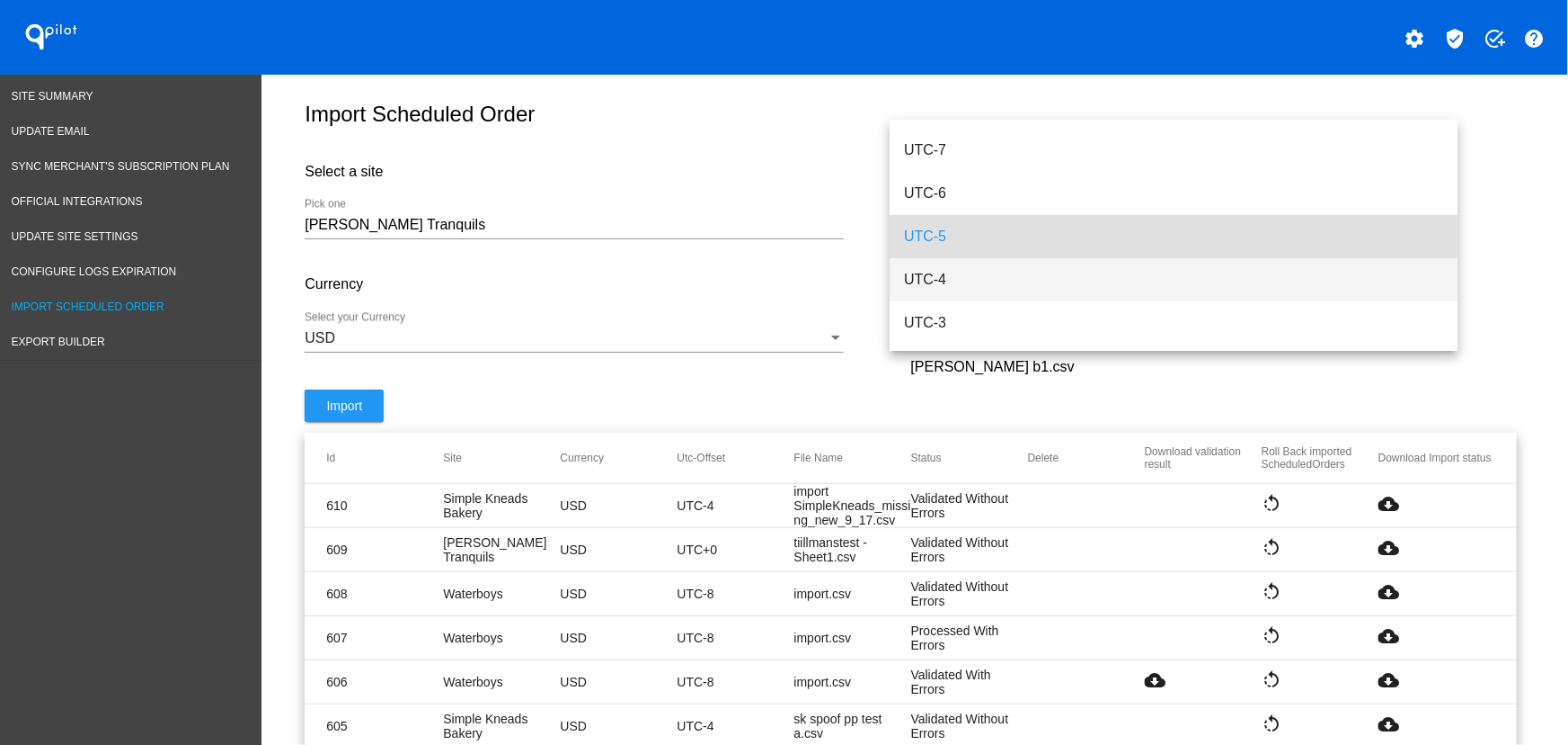
click at [953, 288] on span "UTC-4" at bounding box center [1174, 279] width 539 height 43
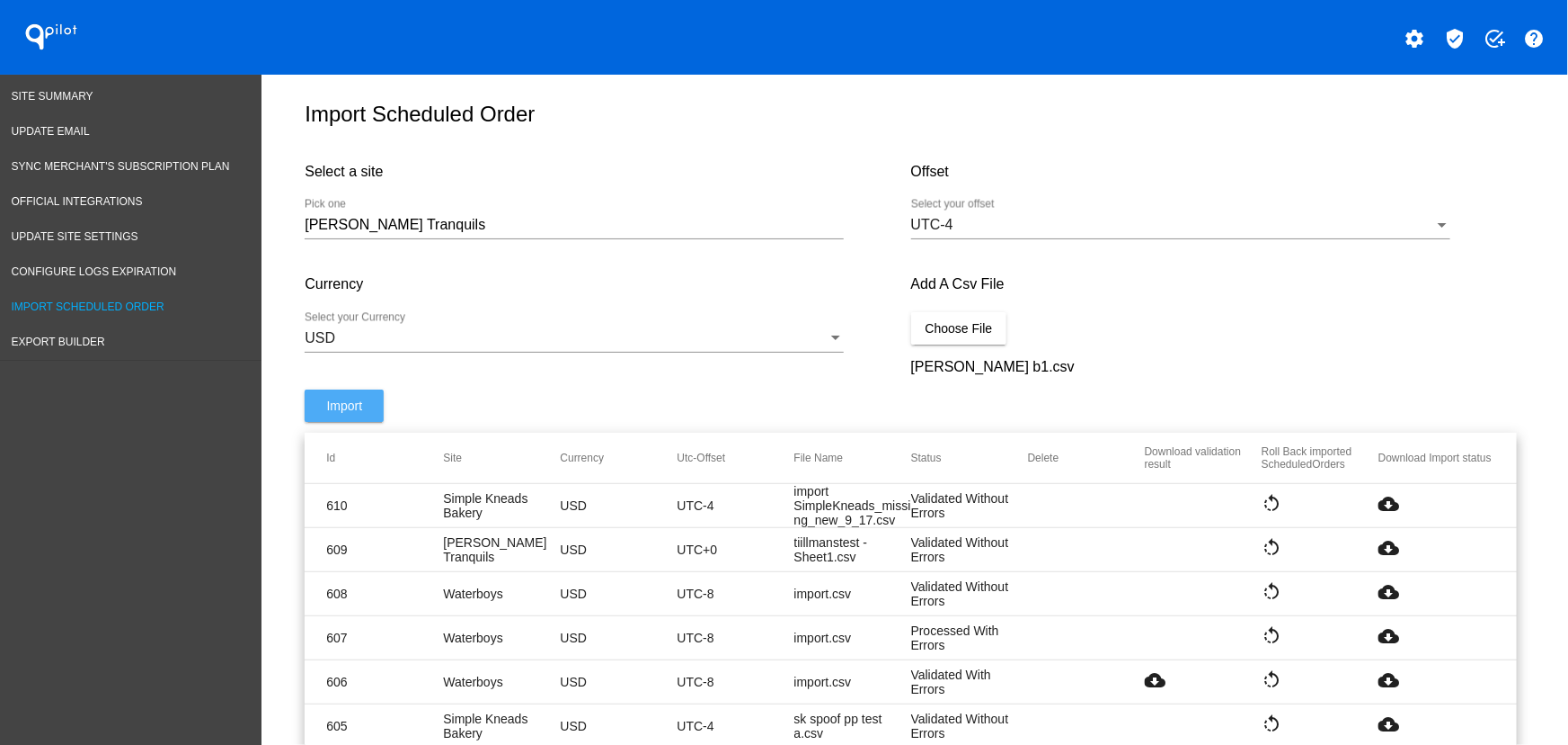
click at [347, 412] on span "Import" at bounding box center [344, 405] width 36 height 14
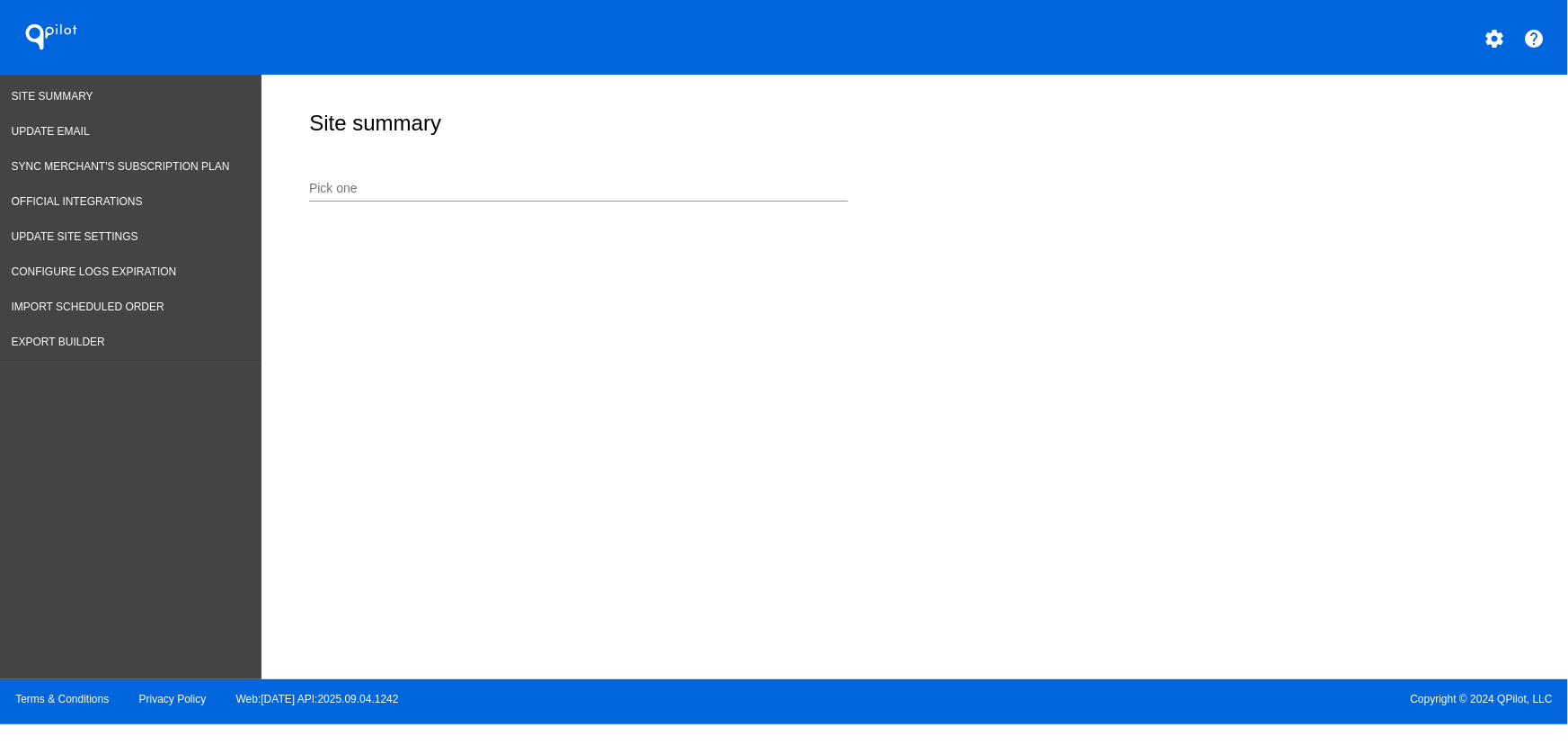
click at [360, 173] on div "Pick one" at bounding box center [579, 184] width 539 height 35
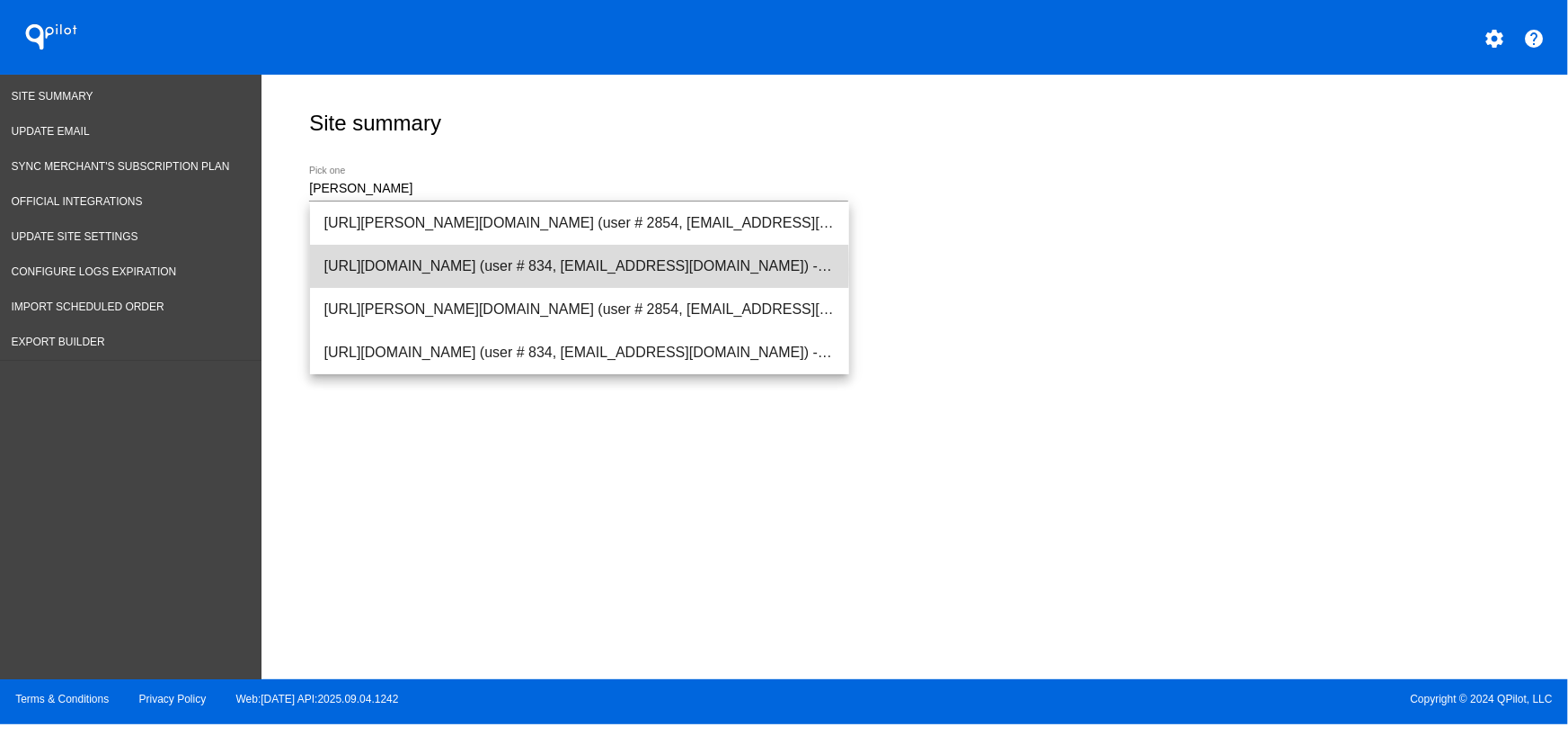
click at [424, 269] on span "[URL][DOMAIN_NAME] (user # 834, [EMAIL_ADDRESS][DOMAIN_NAME]) - Production" at bounding box center [580, 266] width 510 height 43
type input "[URL][DOMAIN_NAME] (user # 834, [EMAIL_ADDRESS][DOMAIN_NAME]) - Production"
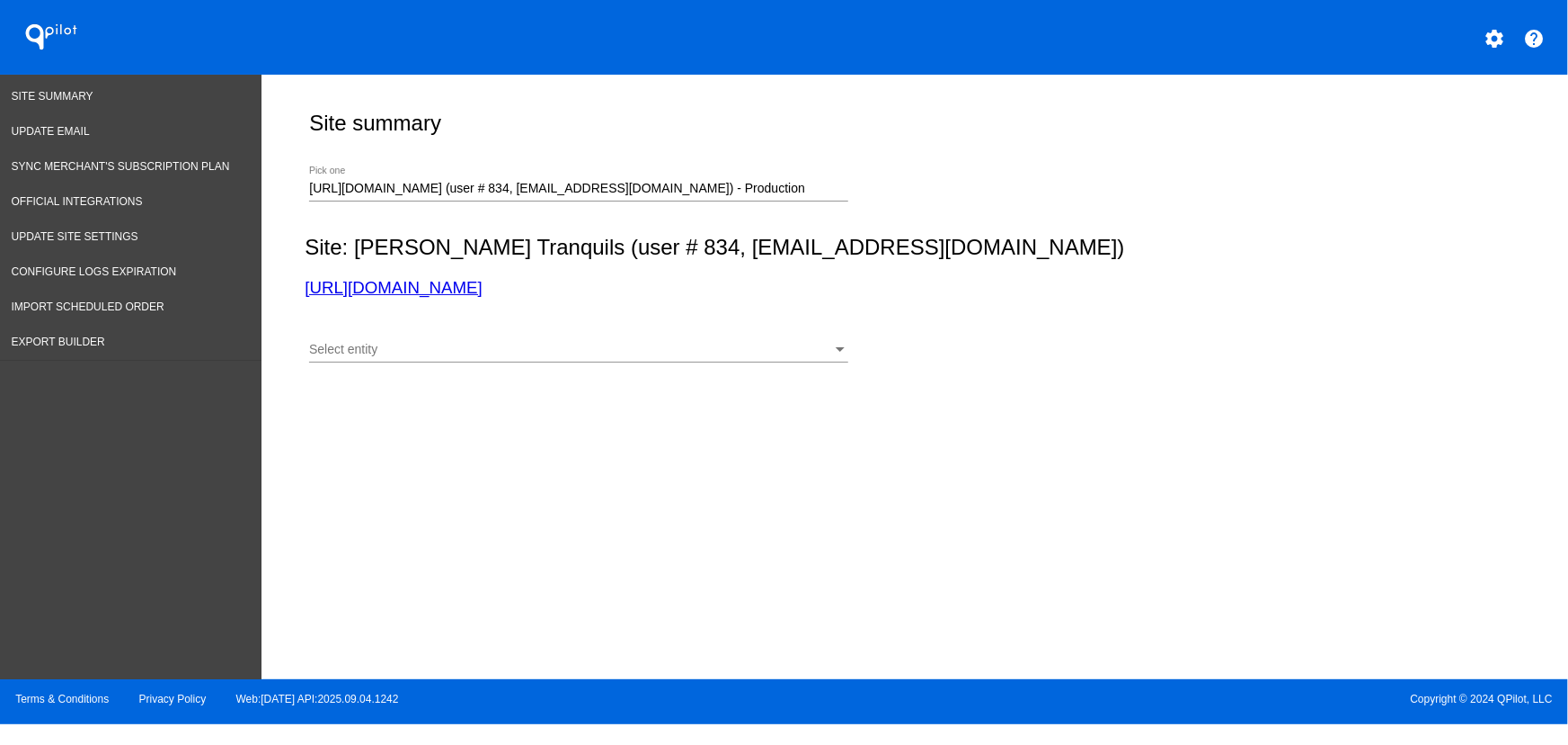
drag, startPoint x: 620, startPoint y: 287, endPoint x: 293, endPoint y: 288, distance: 327.0
click at [293, 288] on div "Site summary [URL][DOMAIN_NAME] (user # 834, [EMAIL_ADDRESS][DOMAIN_NAME]) - Pr…" at bounding box center [915, 372] width 1307 height 596
copy link "[URL][DOMAIN_NAME]"
click at [449, 333] on div "Select entity Select entity" at bounding box center [579, 345] width 539 height 35
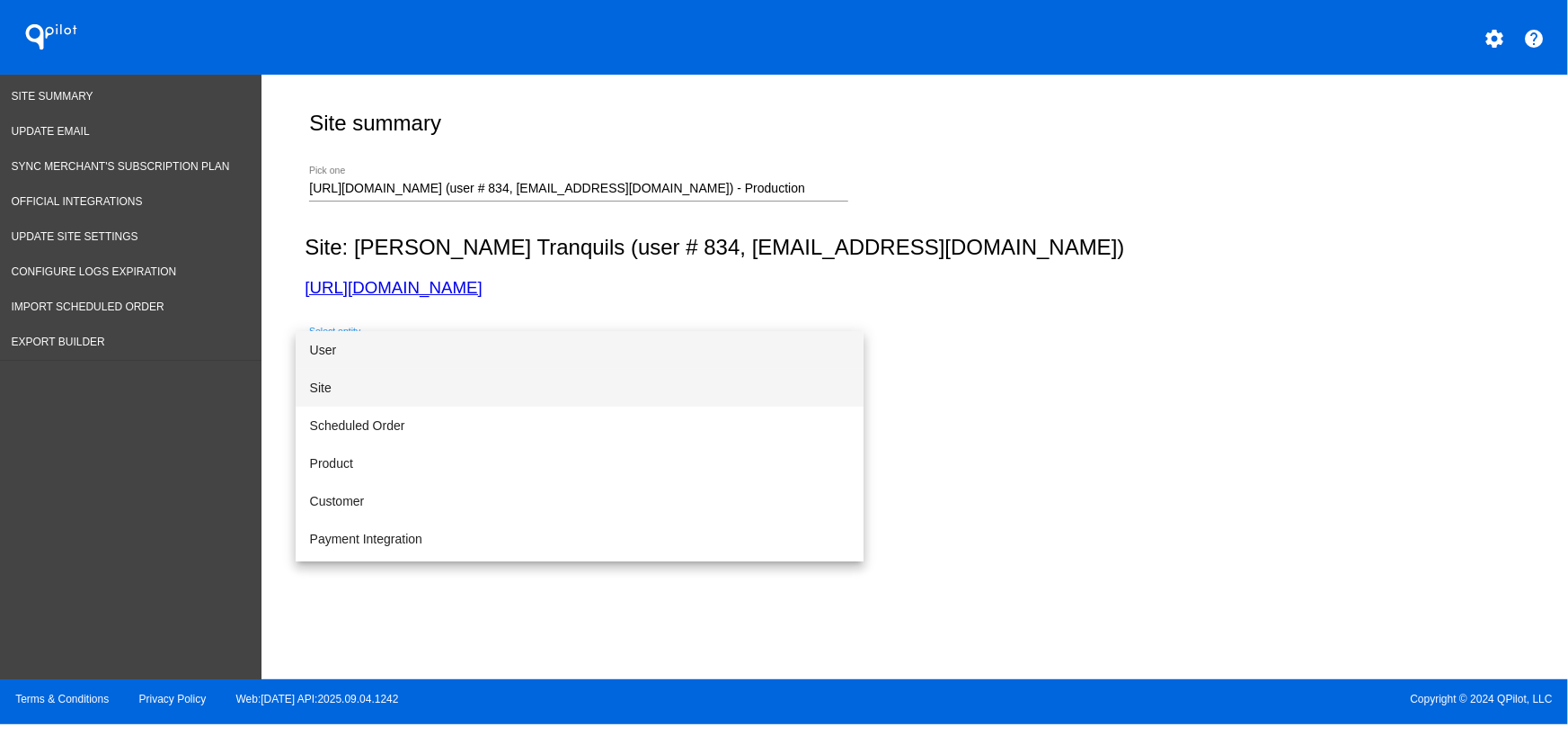
click at [363, 392] on span "Site" at bounding box center [580, 387] width 539 height 38
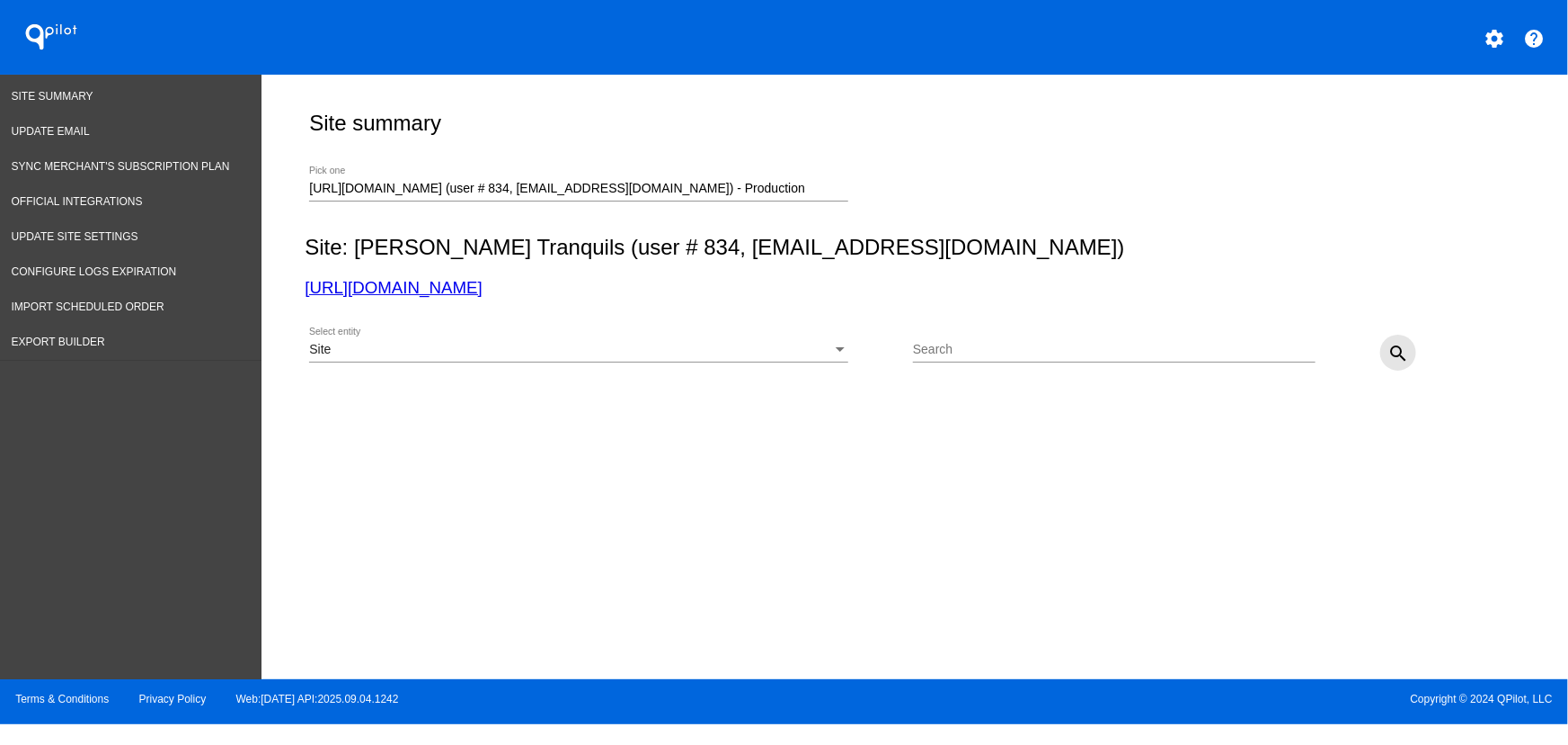
click at [1393, 354] on mat-icon "search" at bounding box center [1398, 354] width 21 height 21
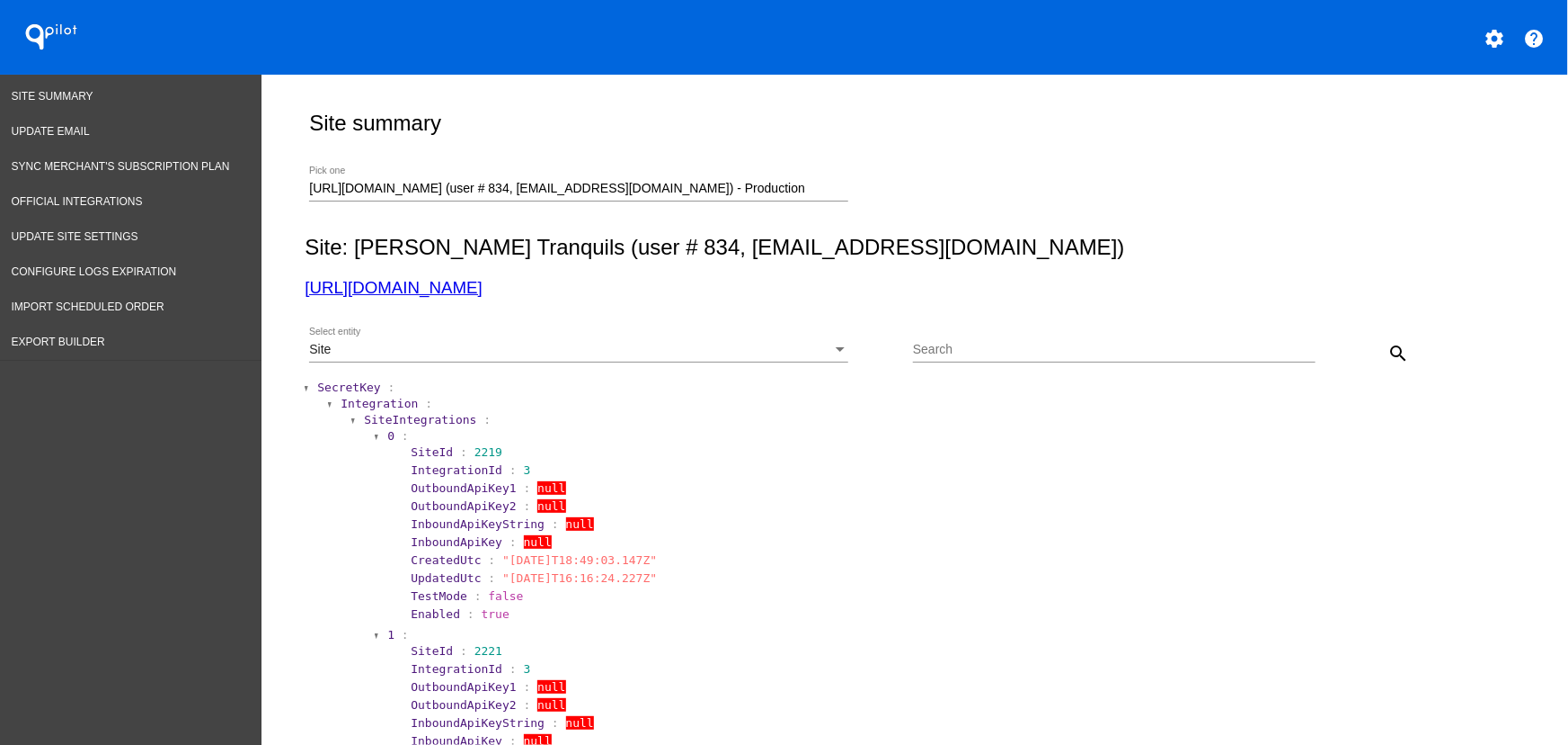
click at [342, 386] on span "SecretKey" at bounding box center [348, 387] width 63 height 13
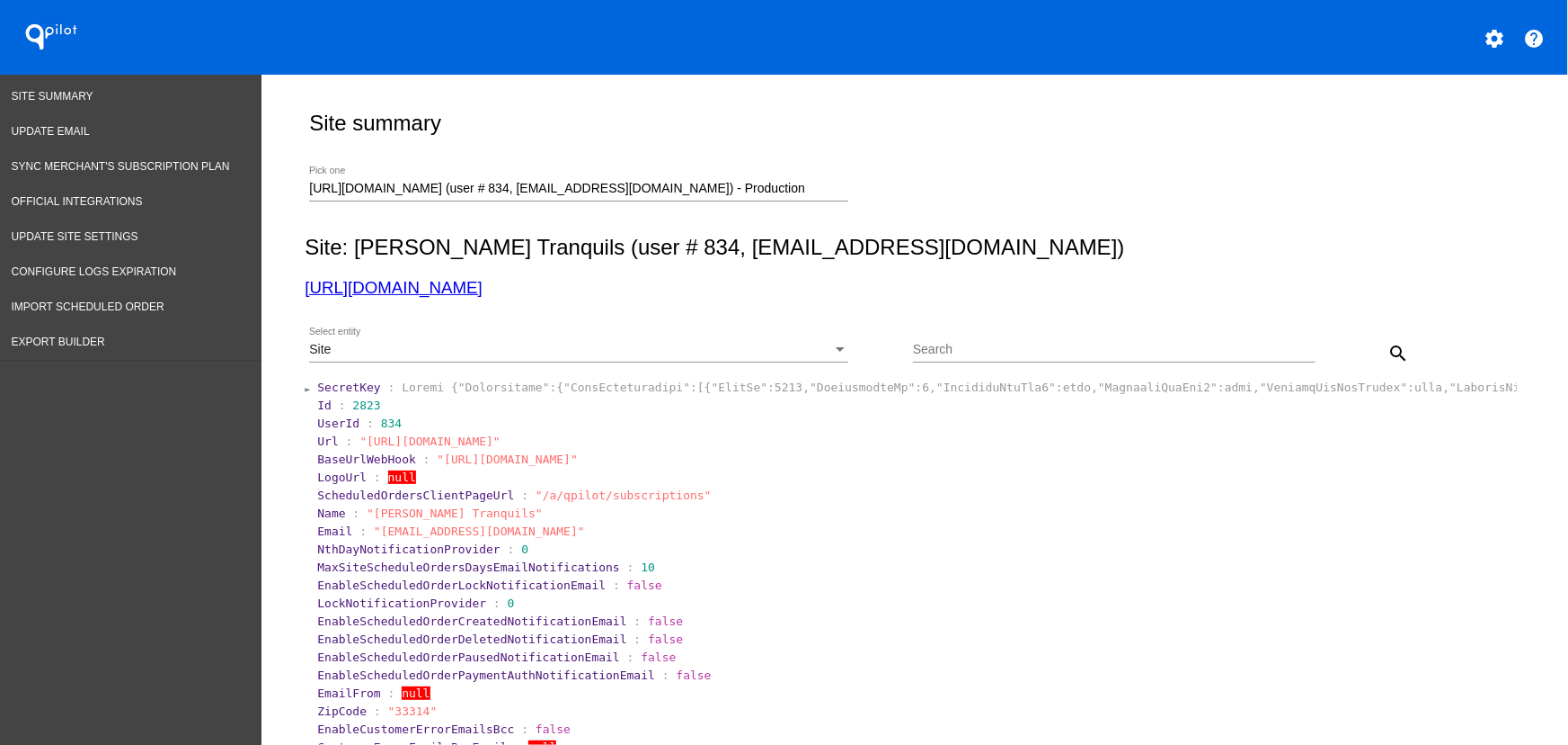
click at [356, 412] on section "Id : 2823" at bounding box center [916, 406] width 1201 height 17
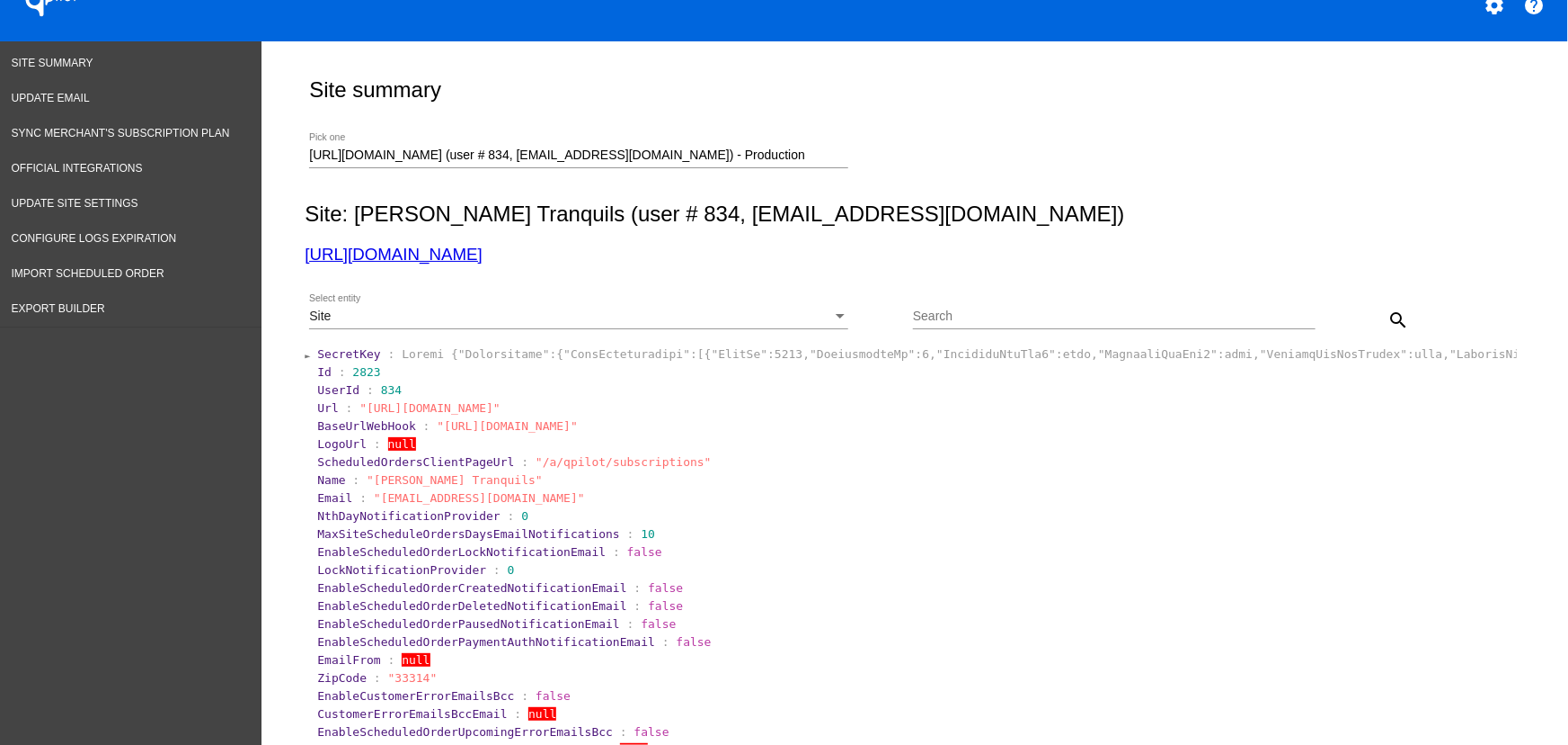
scroll to position [34, 0]
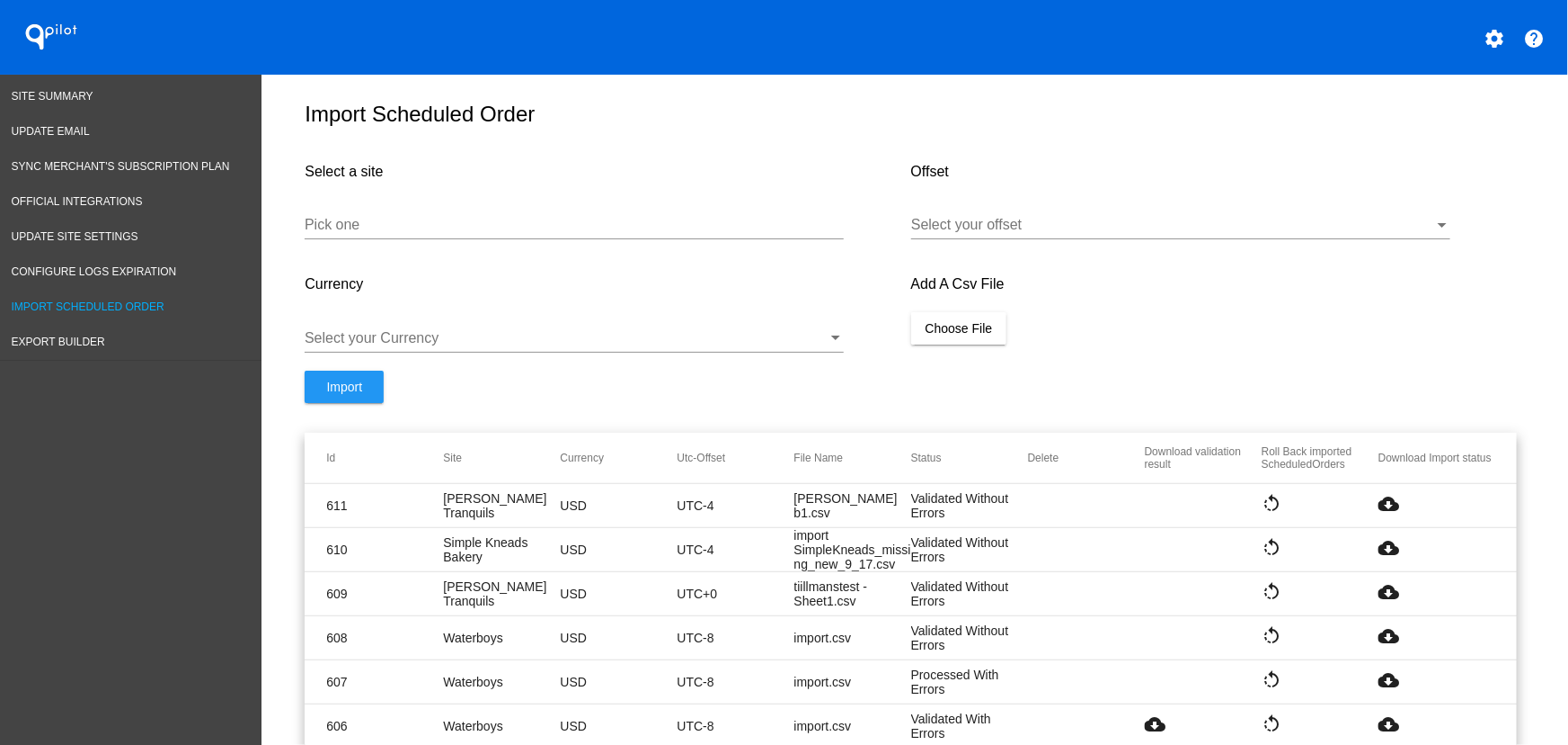
click at [1386, 508] on mat-icon "cloud_download" at bounding box center [1390, 503] width 21 height 21
